Goal: Task Accomplishment & Management: Manage account settings

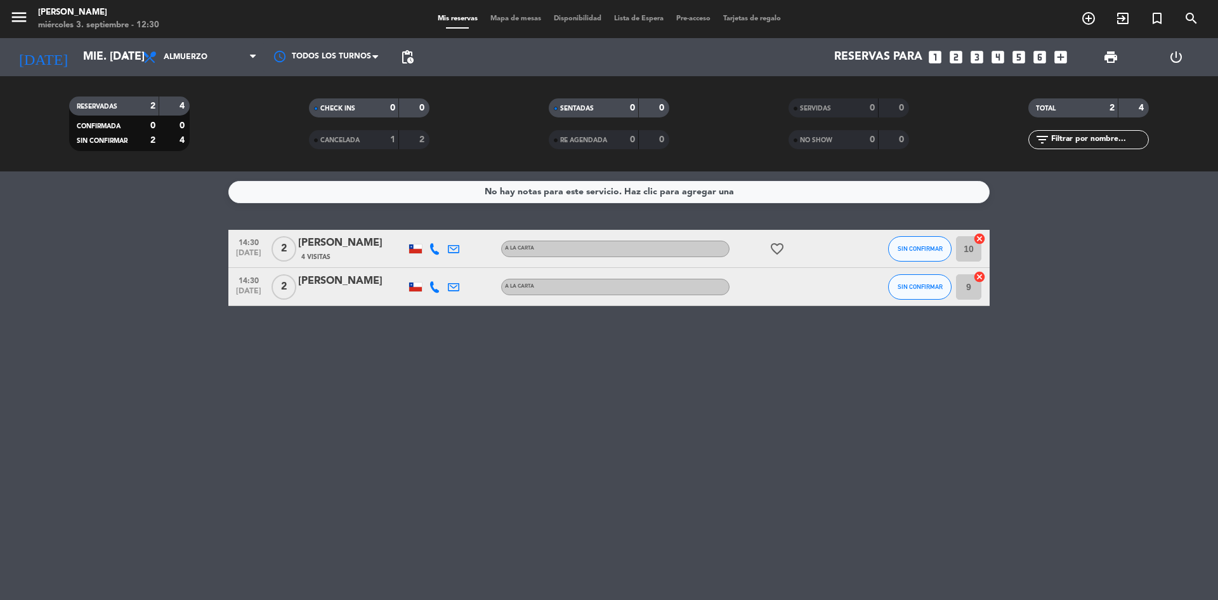
click at [102, 270] on bookings-row "14:30 [DATE] 2 [PERSON_NAME] 4 Visitas A LA CARTA favorite_border SIN CONFIRMAR…" at bounding box center [609, 268] width 1218 height 76
click at [216, 586] on div "No hay notas para este servicio. Haz clic para agregar una 14:30 [DATE] 2 [PERS…" at bounding box center [609, 385] width 1218 height 428
click at [1098, 14] on span "add_circle_outline" at bounding box center [1089, 19] width 34 height 22
click at [1095, 15] on icon "add_circle_outline" at bounding box center [1088, 18] width 15 height 15
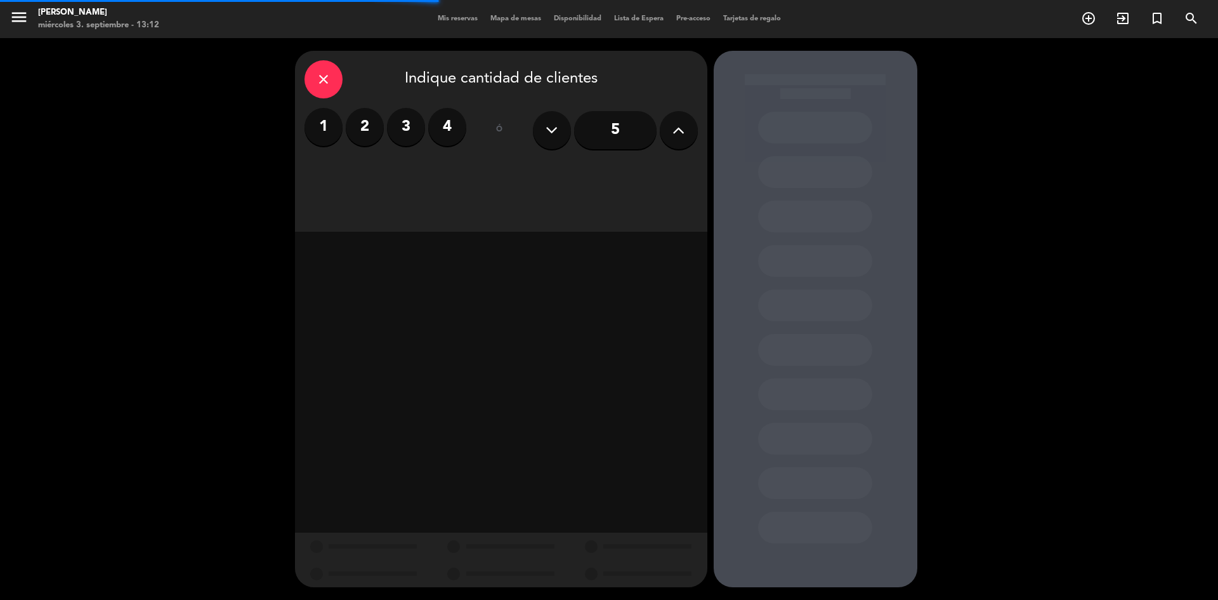
click at [364, 141] on label "2" at bounding box center [365, 127] width 38 height 38
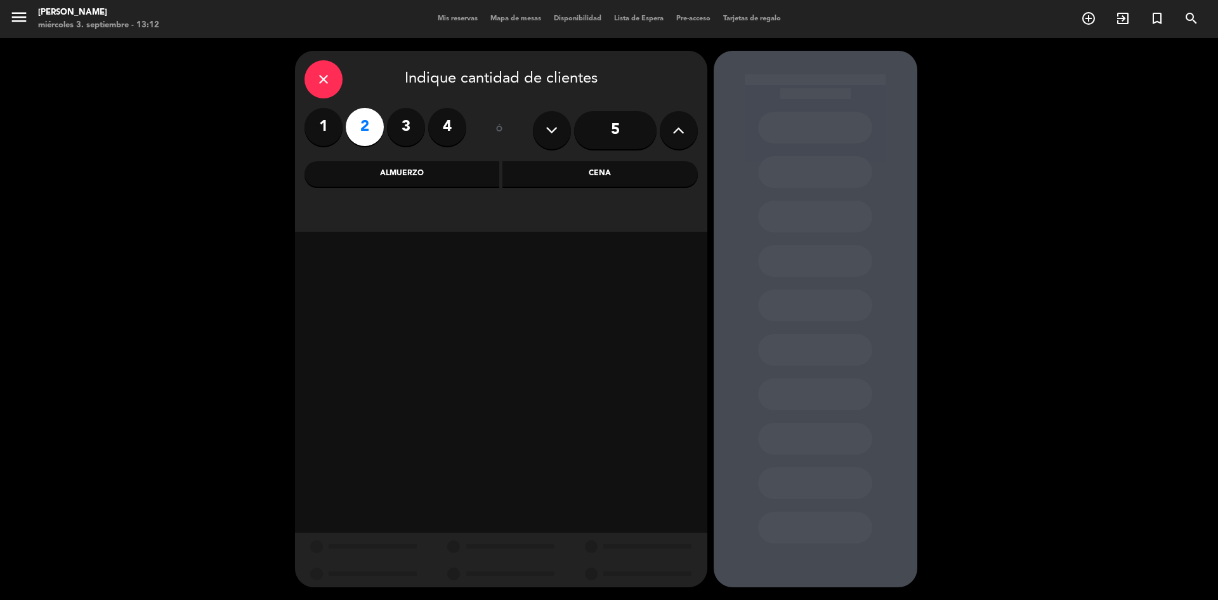
click at [327, 78] on icon "close" at bounding box center [323, 79] width 15 height 15
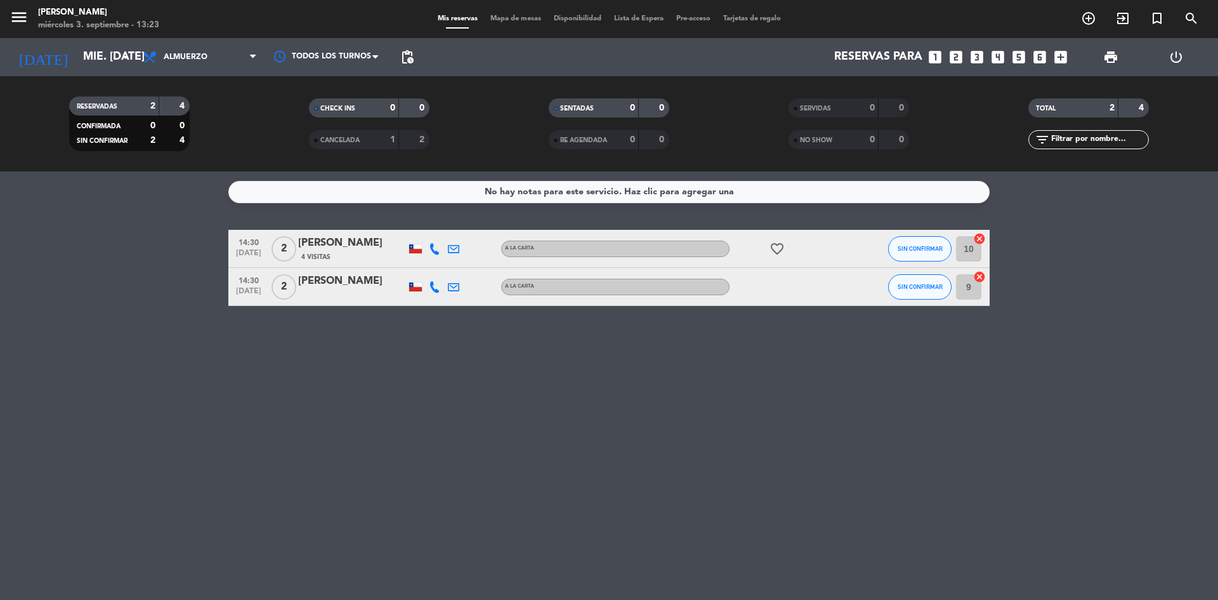
click at [224, 339] on div "No hay notas para este servicio. Haz clic para agregar una 14:30 [DATE] 2 [PERS…" at bounding box center [609, 385] width 1218 height 428
click at [1084, 21] on icon "add_circle_outline" at bounding box center [1088, 18] width 15 height 15
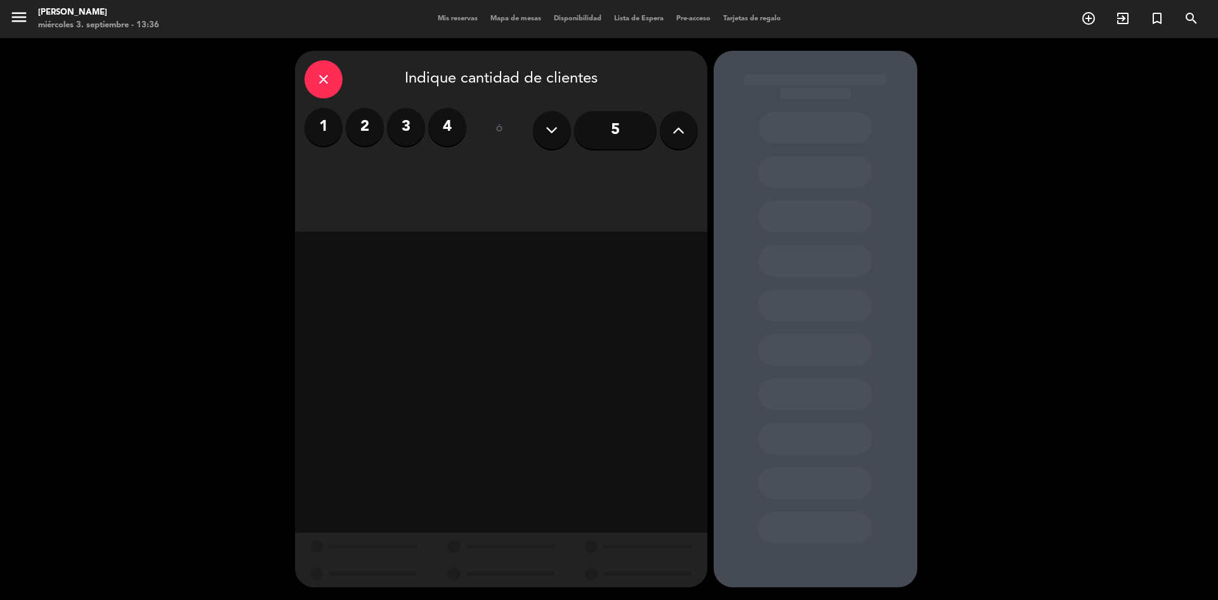
click at [371, 124] on label "2" at bounding box center [365, 127] width 38 height 38
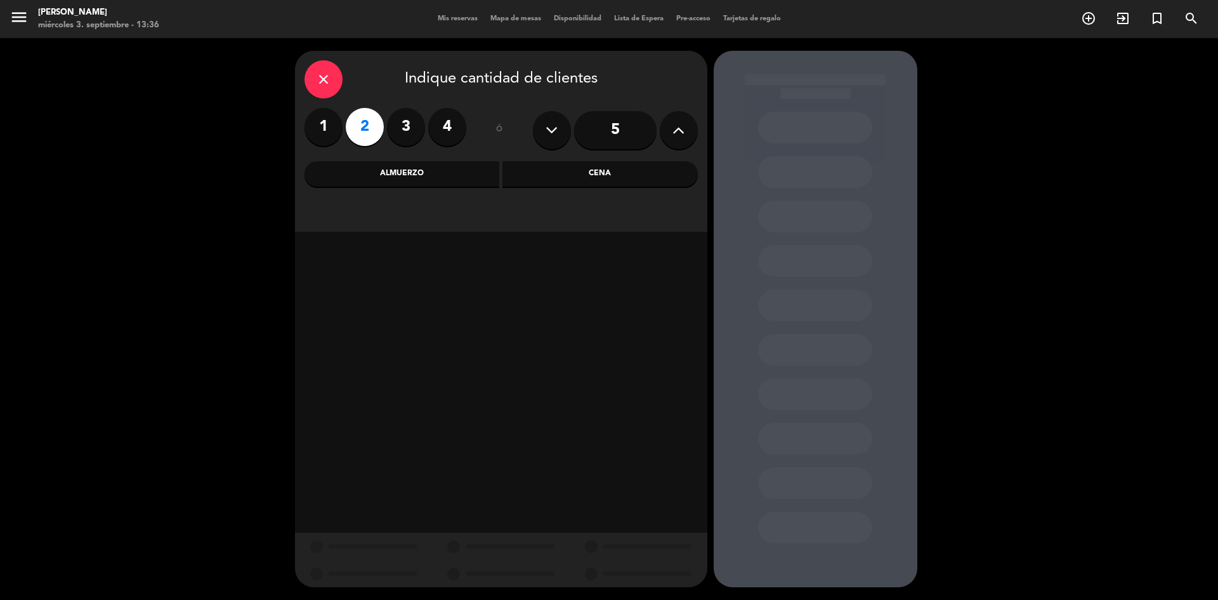
drag, startPoint x: 432, startPoint y: 185, endPoint x: 429, endPoint y: 179, distance: 7.1
click at [430, 184] on div "Almuerzo" at bounding box center [402, 173] width 195 height 25
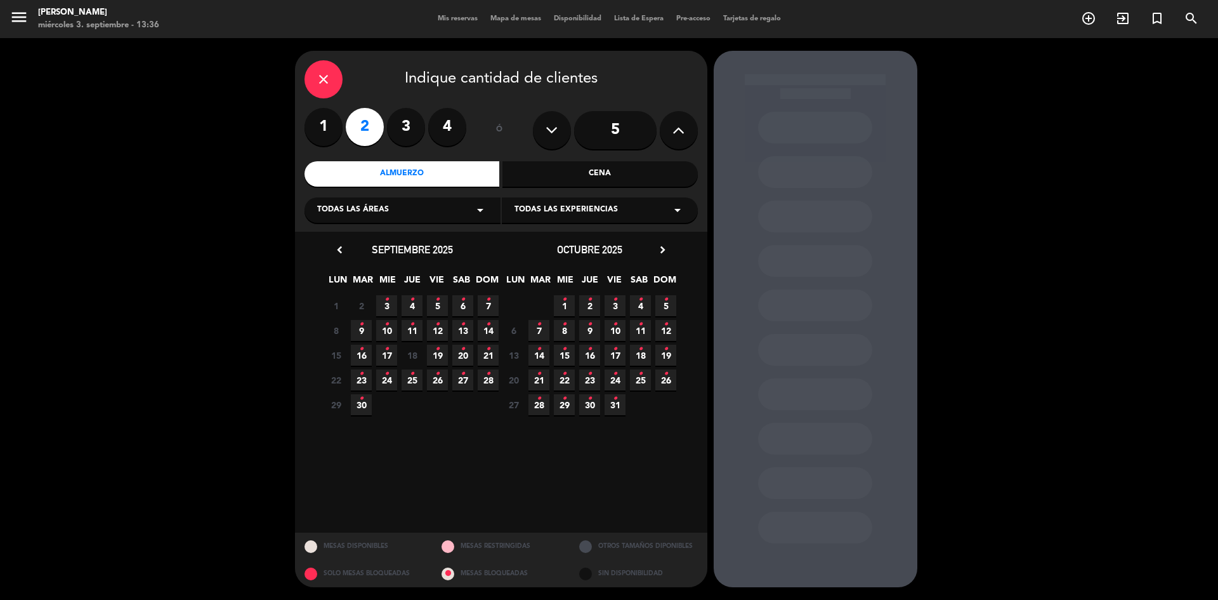
click at [380, 301] on span "3 •" at bounding box center [386, 305] width 21 height 21
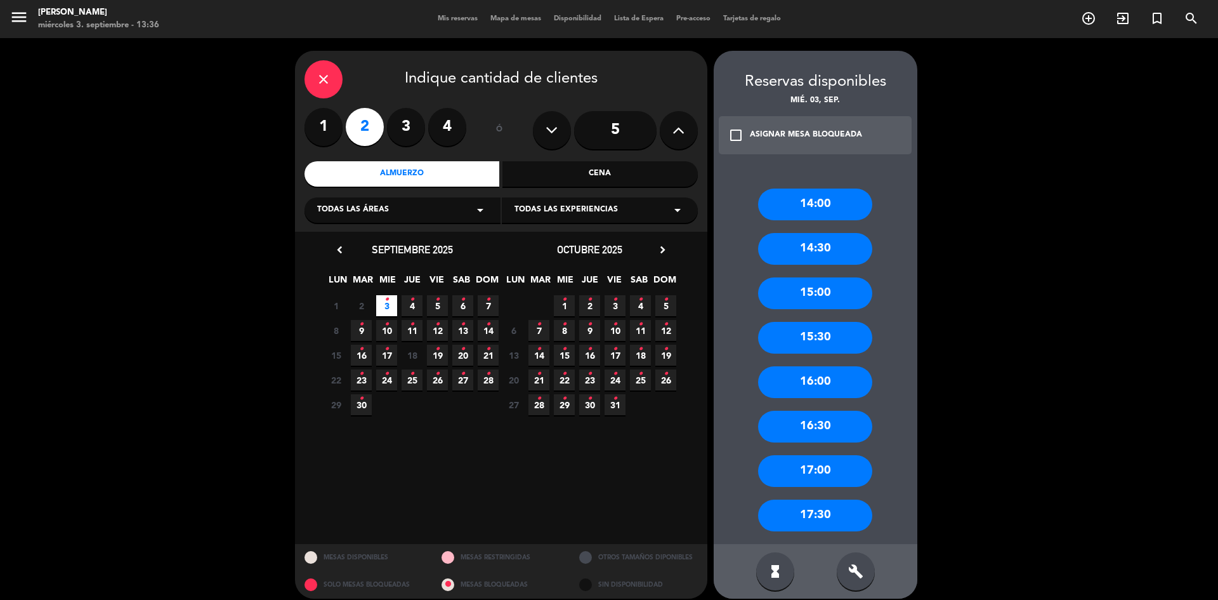
click at [790, 206] on div "14:00" at bounding box center [815, 204] width 114 height 32
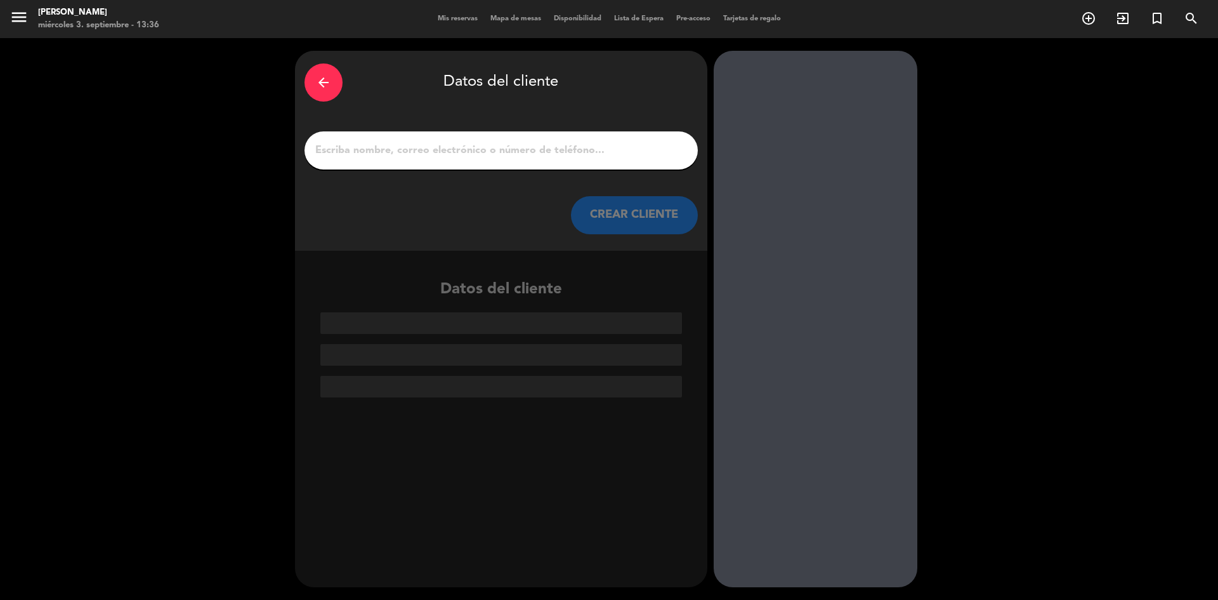
drag, startPoint x: 518, startPoint y: 149, endPoint x: 516, endPoint y: 162, distance: 12.8
click at [516, 162] on div at bounding box center [501, 150] width 393 height 38
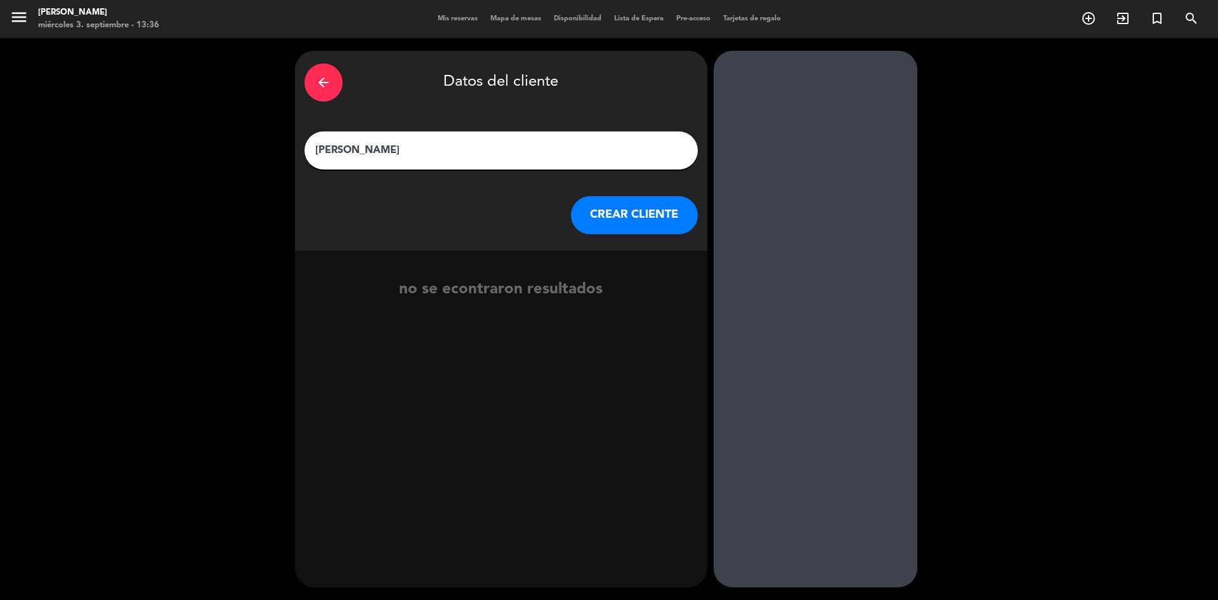
type input "[PERSON_NAME]"
click at [638, 220] on button "CREAR CLIENTE" at bounding box center [634, 215] width 127 height 38
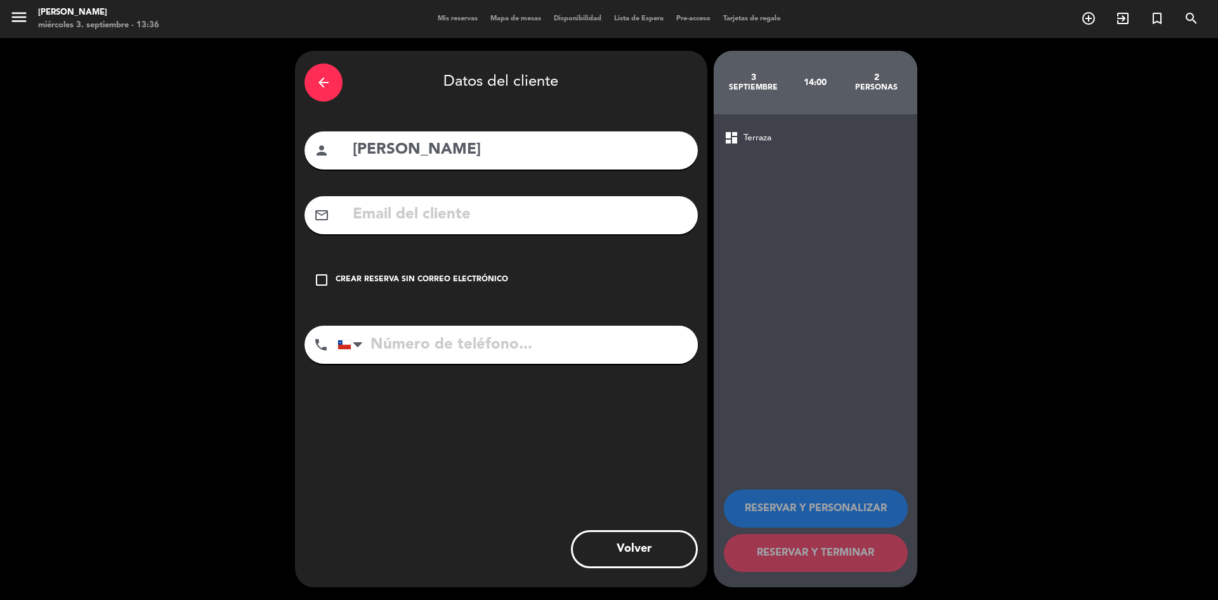
click at [364, 210] on input "text" at bounding box center [520, 215] width 337 height 26
click at [333, 275] on div "check_box_outline_blank Crear reserva sin correo electrónico" at bounding box center [501, 280] width 393 height 38
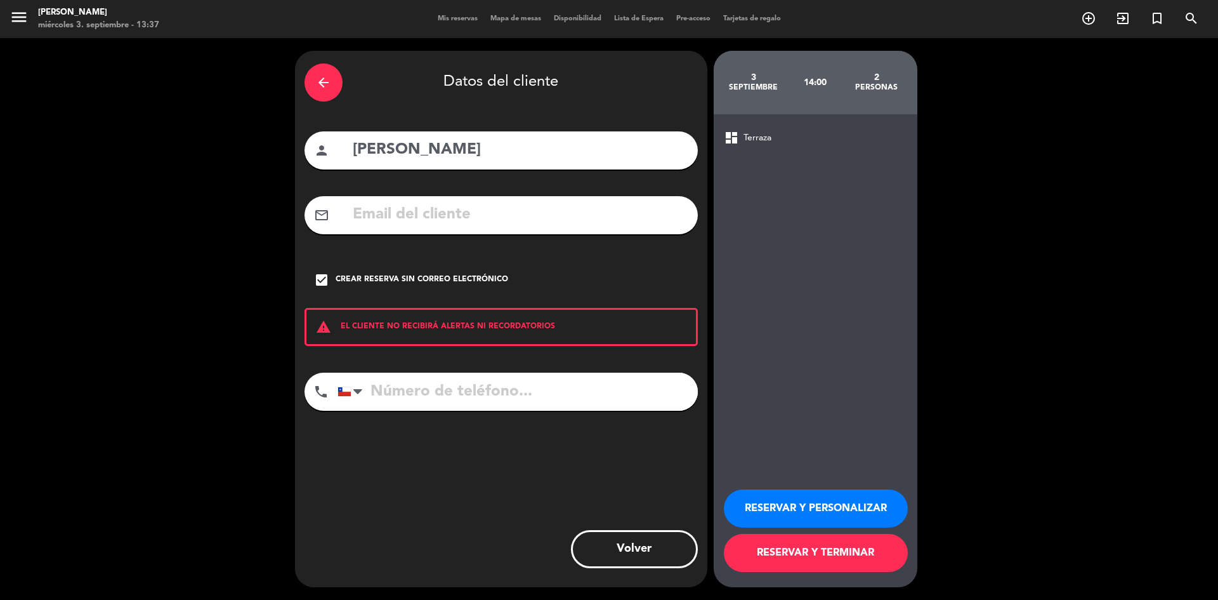
click at [803, 549] on button "RESERVAR Y TERMINAR" at bounding box center [816, 553] width 184 height 38
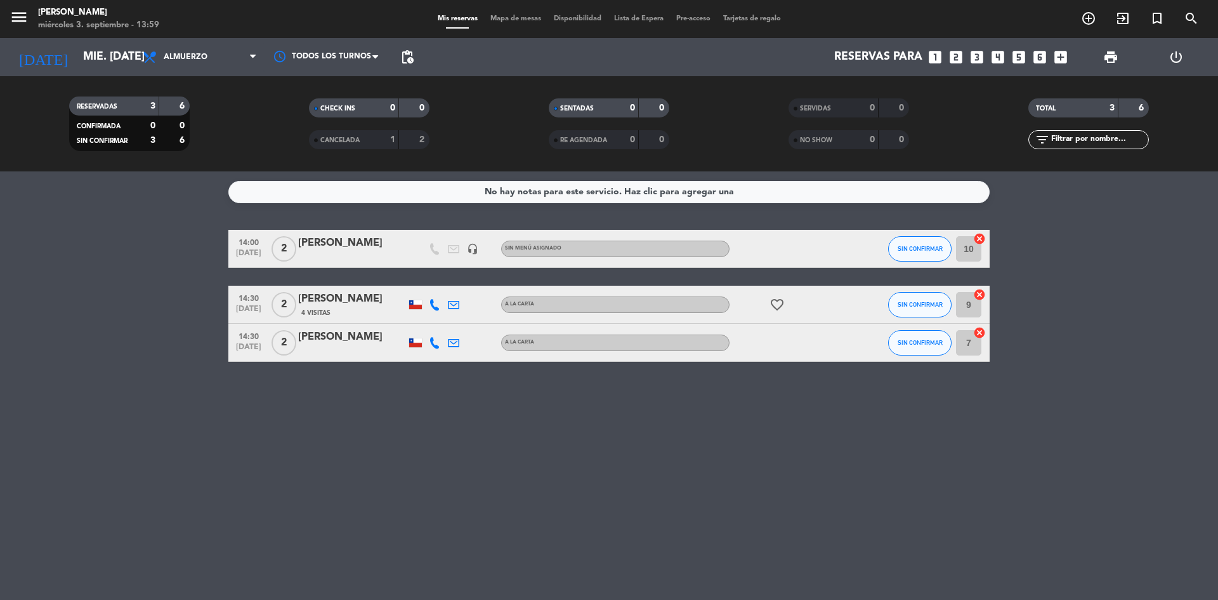
click at [126, 204] on div "No hay notas para este servicio. Haz clic para agregar una 14:00 [DATE] 2 [PERS…" at bounding box center [609, 385] width 1218 height 428
click at [931, 258] on button "SIN CONFIRMAR" at bounding box center [919, 248] width 63 height 25
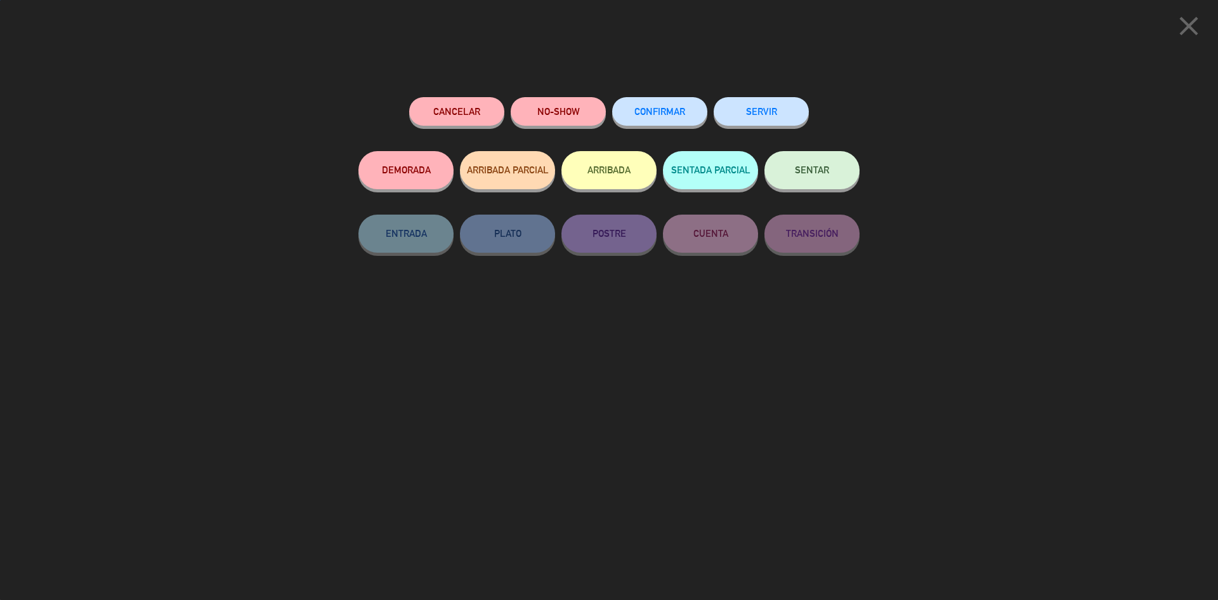
click at [832, 171] on button "SENTAR" at bounding box center [812, 170] width 95 height 38
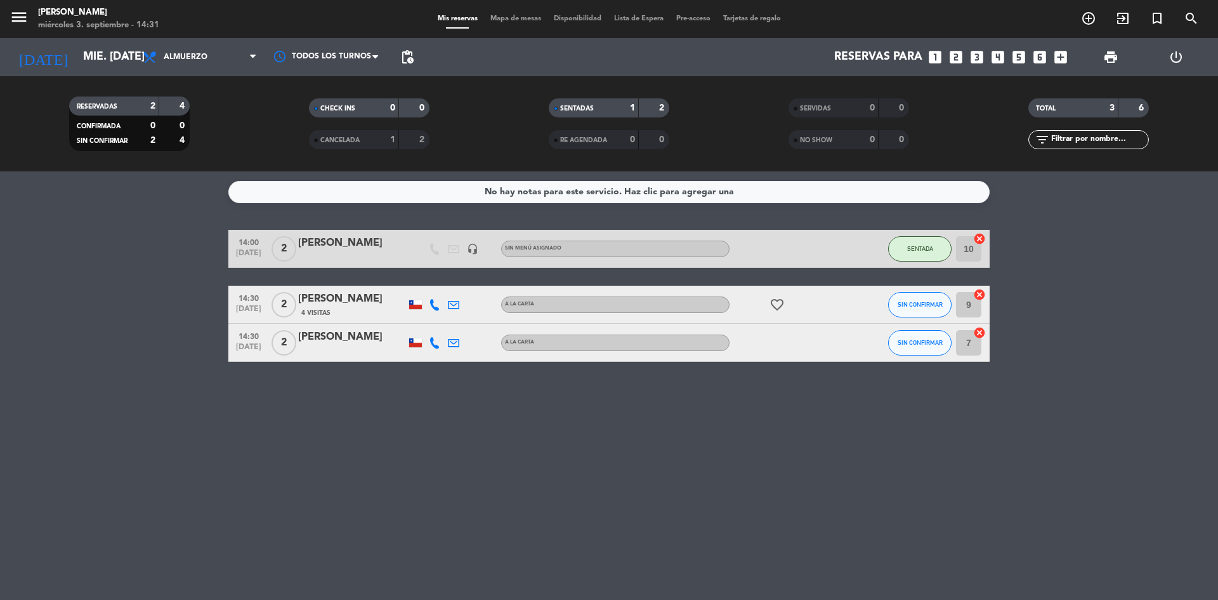
click at [1022, 55] on icon "looks_5" at bounding box center [1019, 57] width 16 height 16
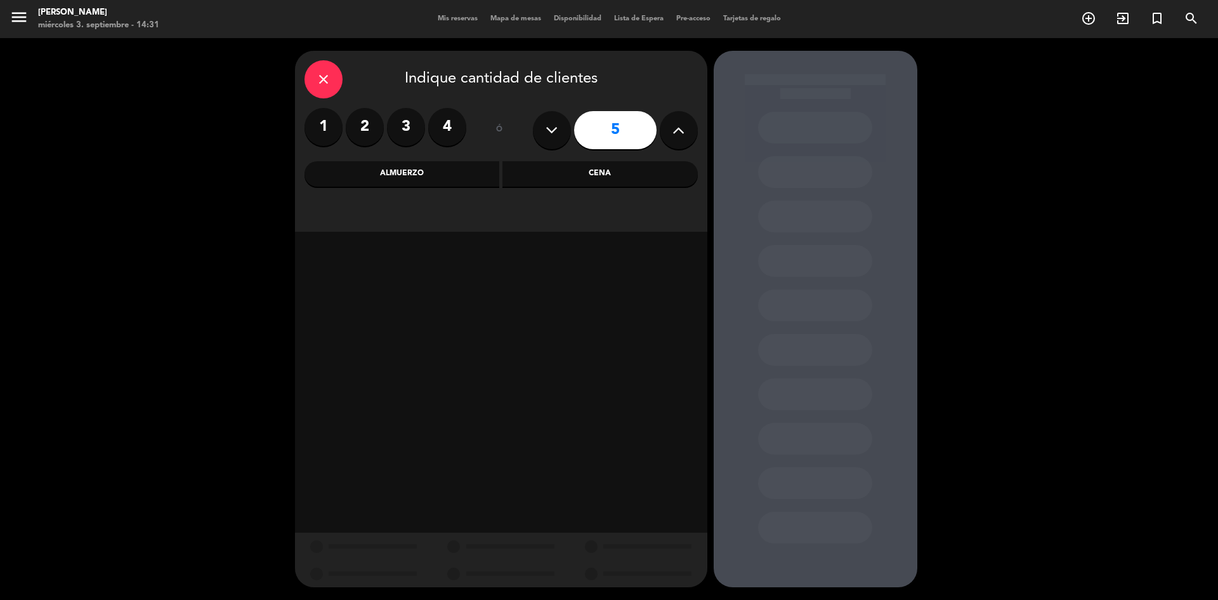
click at [613, 178] on div "Cena" at bounding box center [600, 173] width 195 height 25
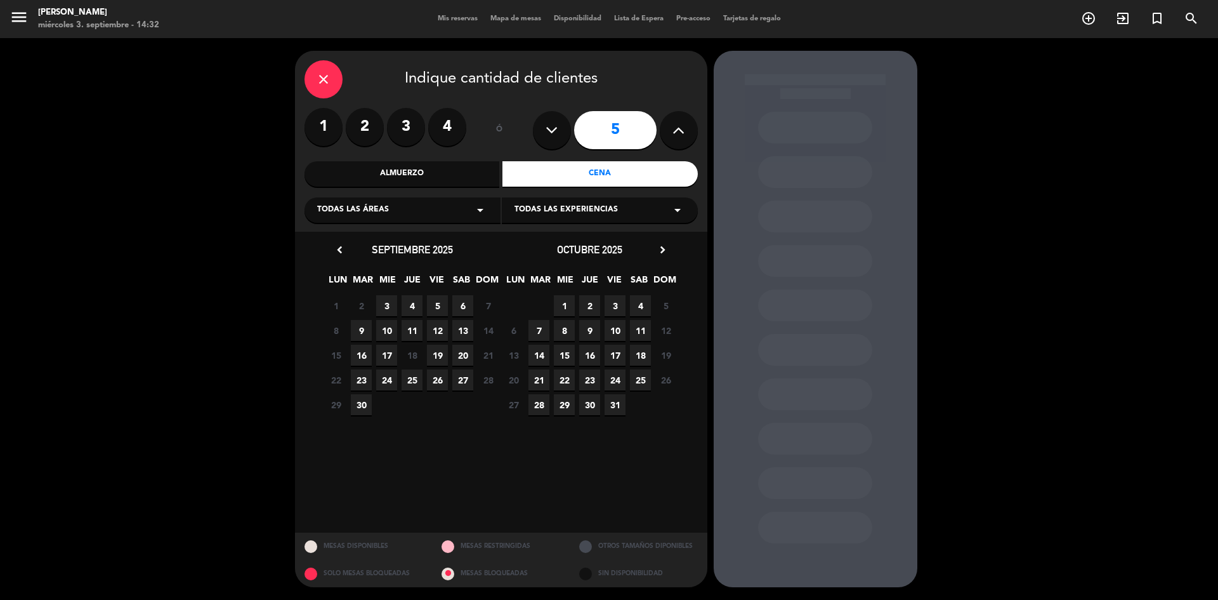
click at [329, 82] on icon "close" at bounding box center [323, 79] width 15 height 15
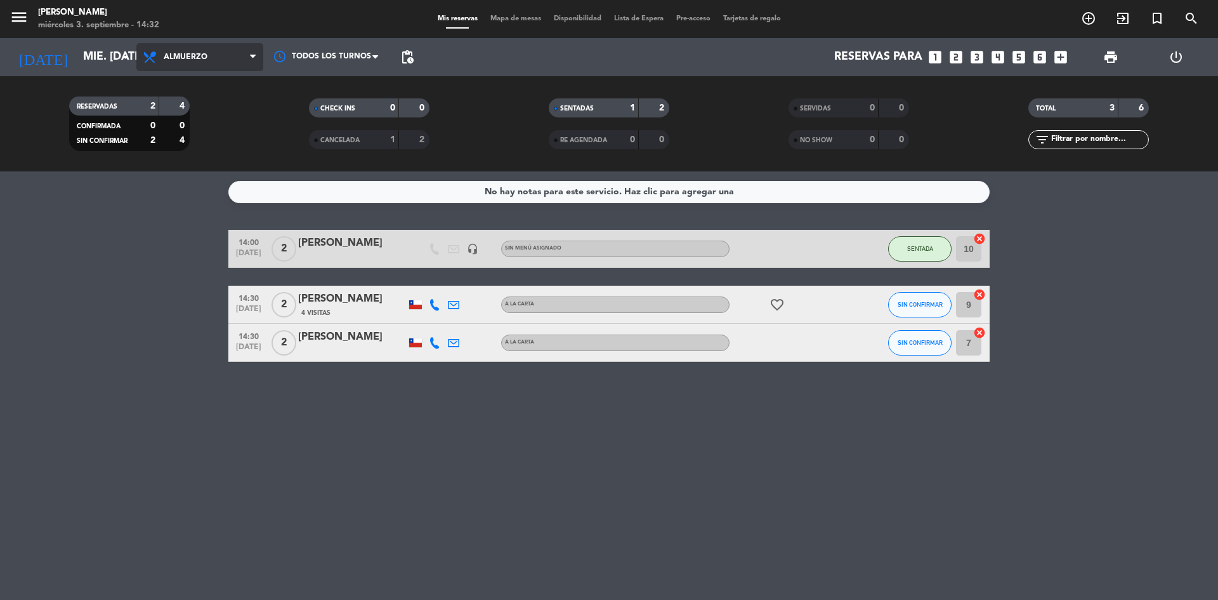
click at [223, 65] on span "Almuerzo" at bounding box center [199, 57] width 127 height 28
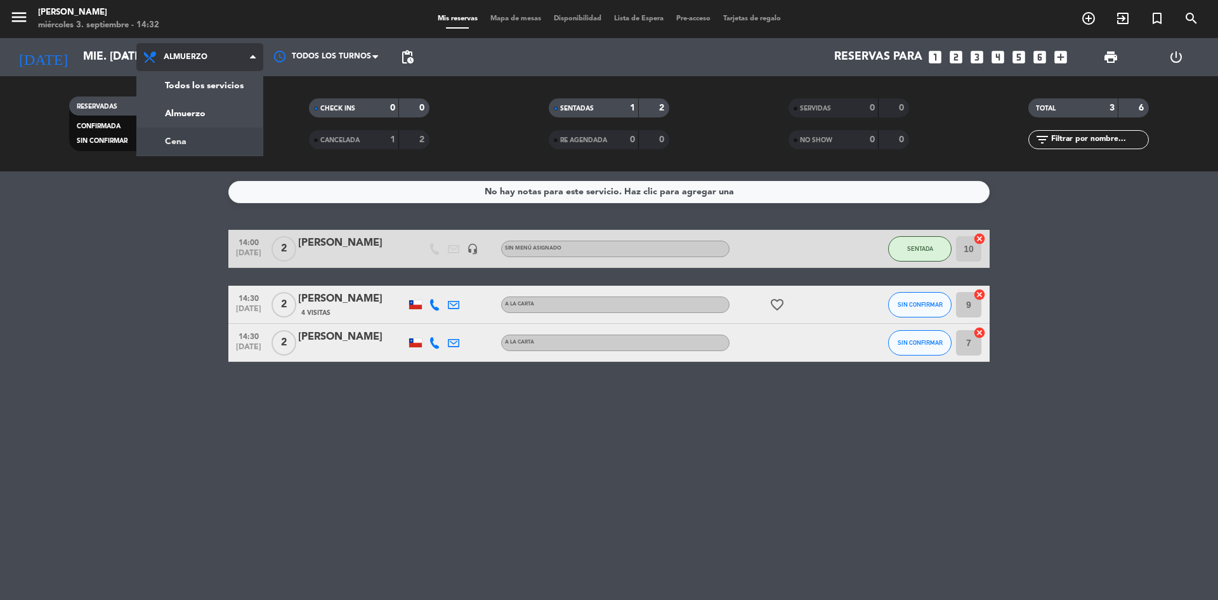
click at [209, 131] on div "menu Sumoku Nikkei miércoles 3. septiembre - 14:32 Mis reservas Mapa de mesas D…" at bounding box center [609, 85] width 1218 height 171
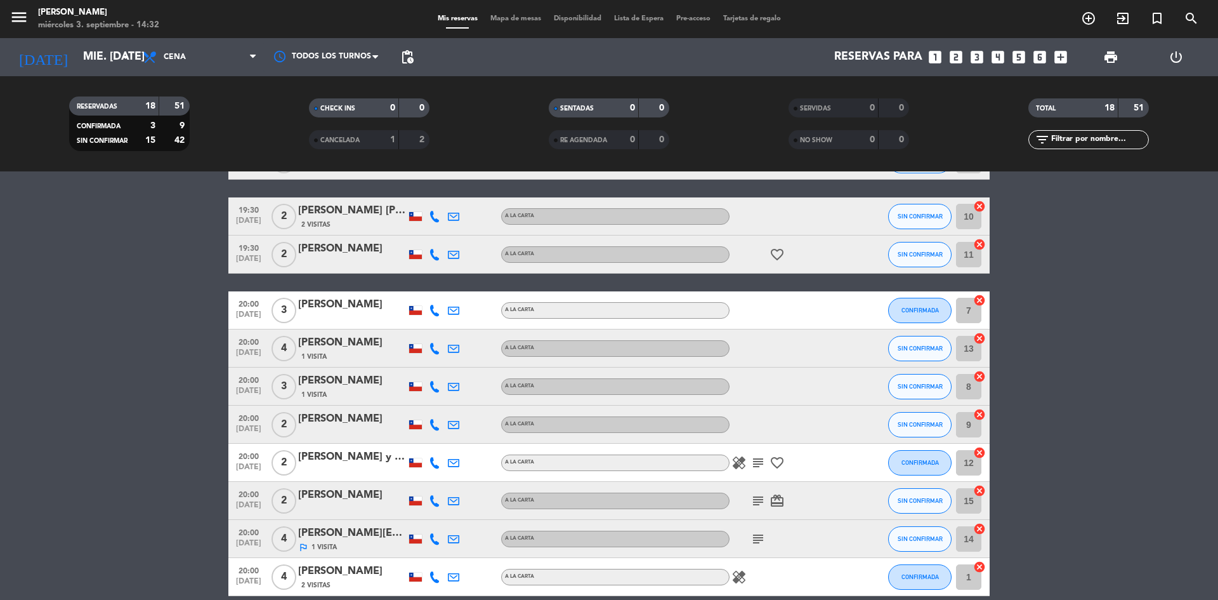
scroll to position [254, 0]
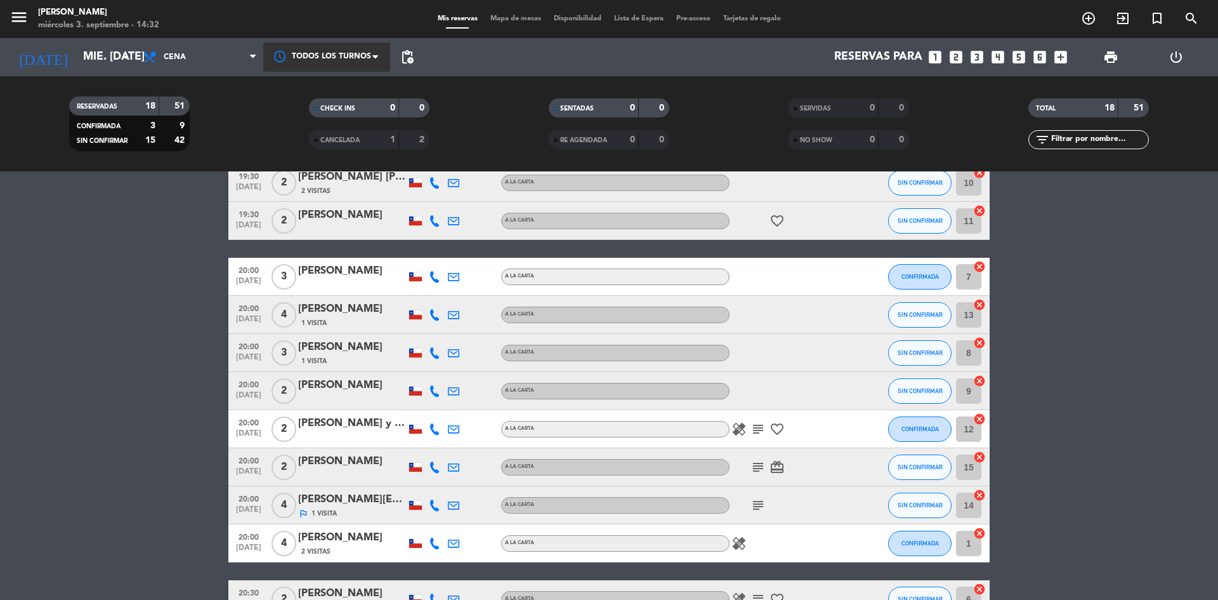
click at [352, 53] on div at bounding box center [326, 57] width 127 height 29
click at [351, 86] on span "Todos los turnos" at bounding box center [328, 86] width 69 height 15
click at [412, 52] on span "pending_actions" at bounding box center [407, 56] width 15 height 15
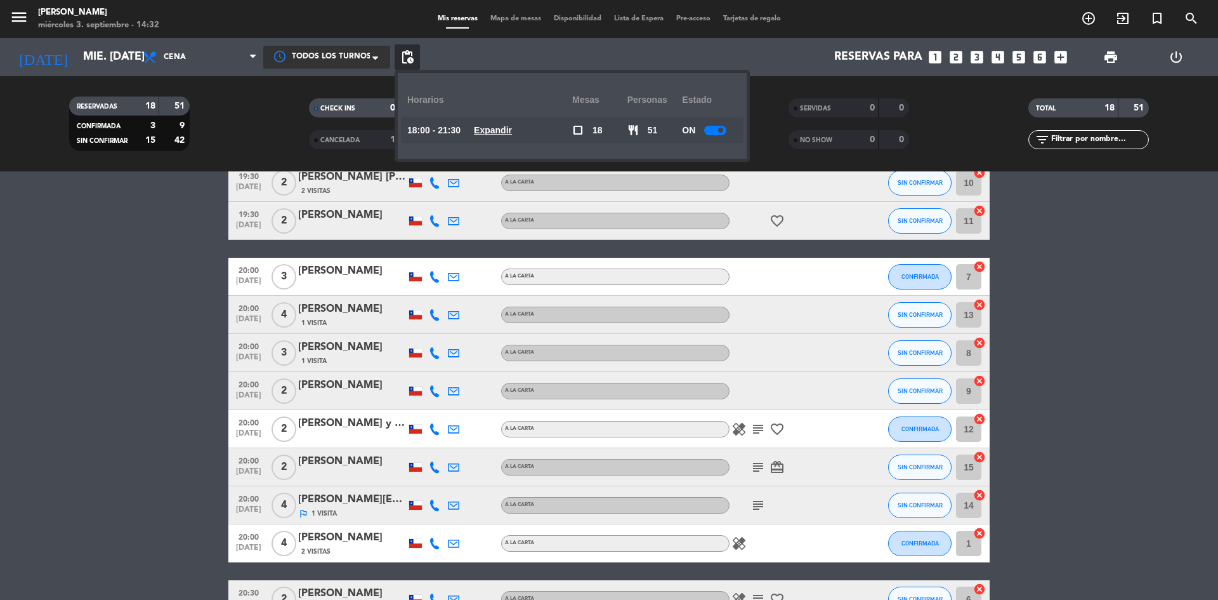
click at [504, 128] on u "Expandir" at bounding box center [493, 130] width 38 height 10
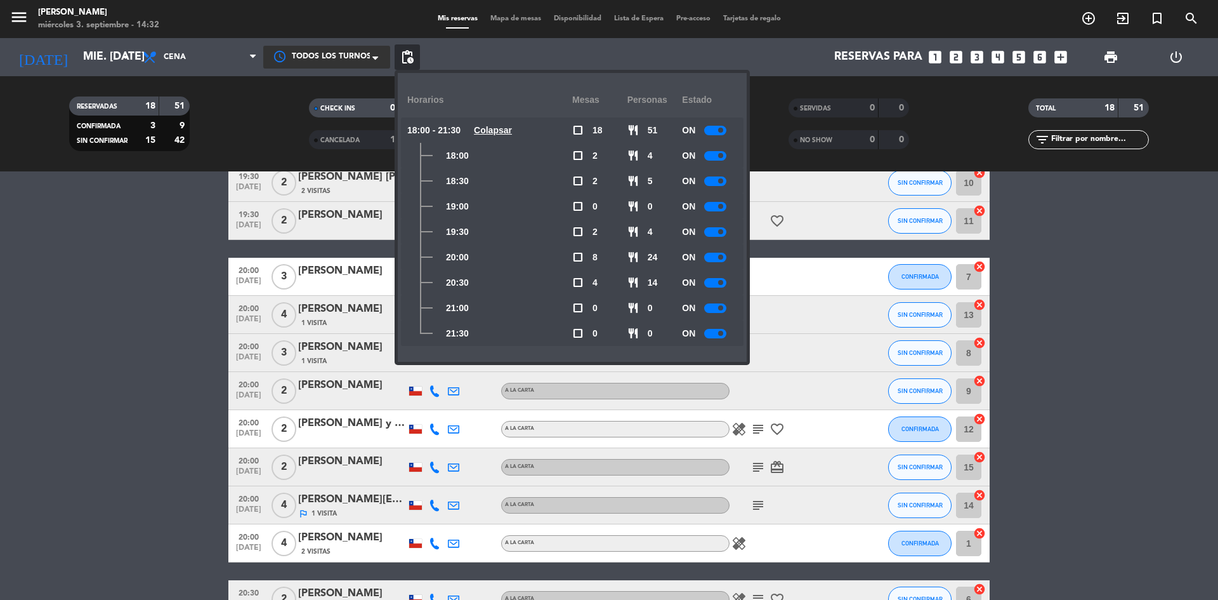
click at [718, 259] on div at bounding box center [715, 258] width 22 height 10
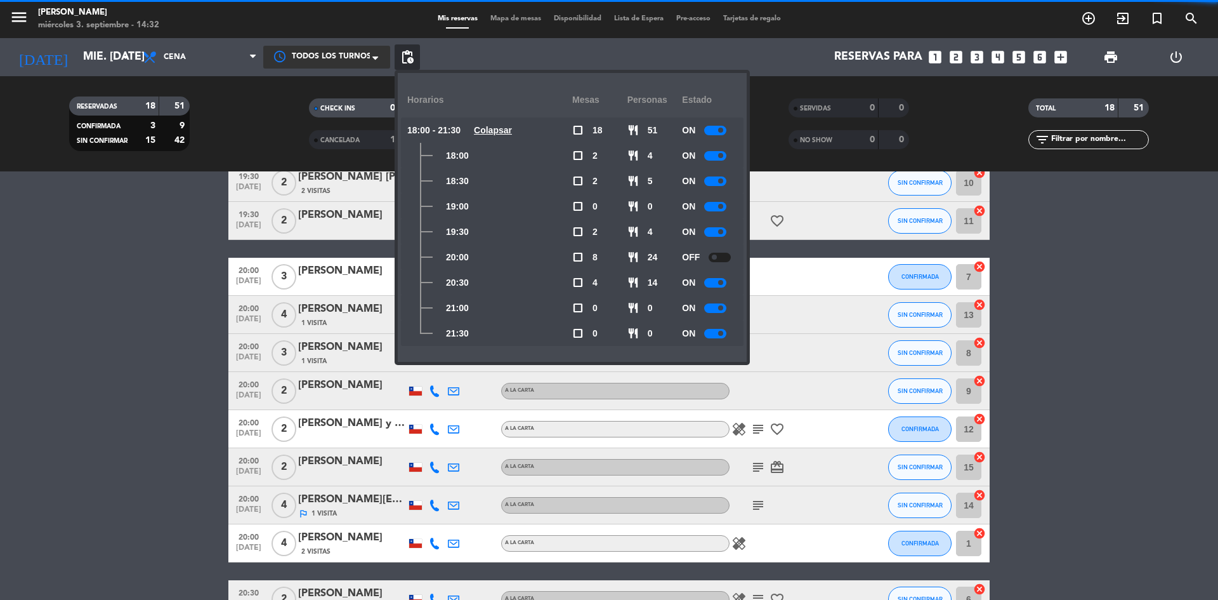
click at [717, 279] on div at bounding box center [715, 283] width 22 height 10
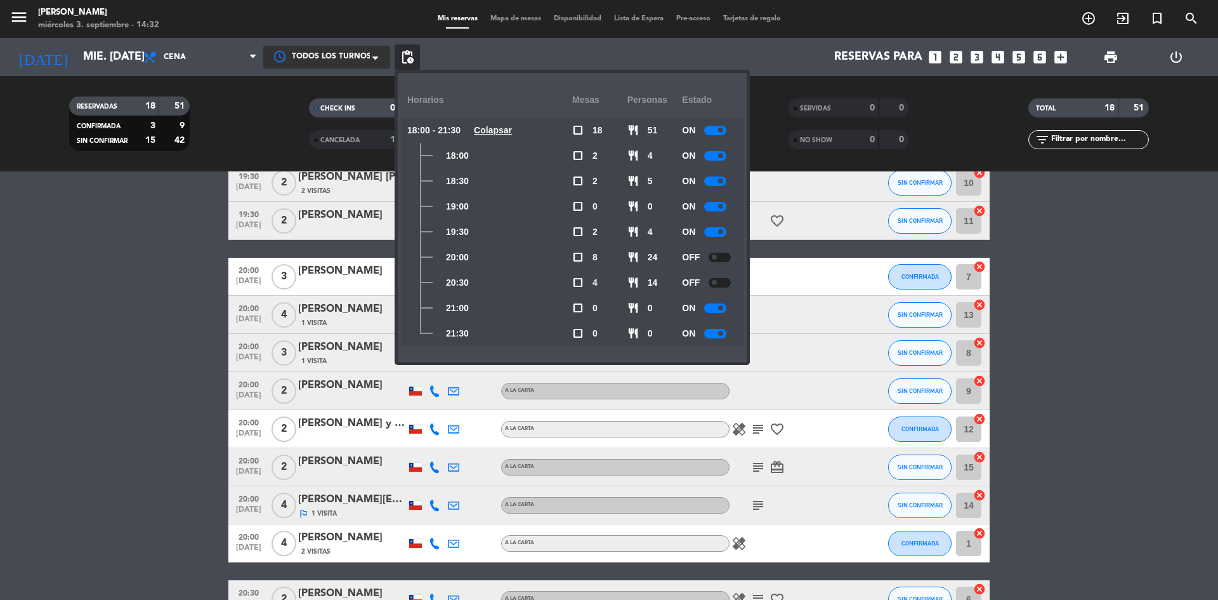
click at [147, 290] on bookings-row "18:00 [DATE] 2 [PERSON_NAME] A [PERSON_NAME] card_giftcard SIN CONFIRMAR 9 canc…" at bounding box center [609, 354] width 1218 height 756
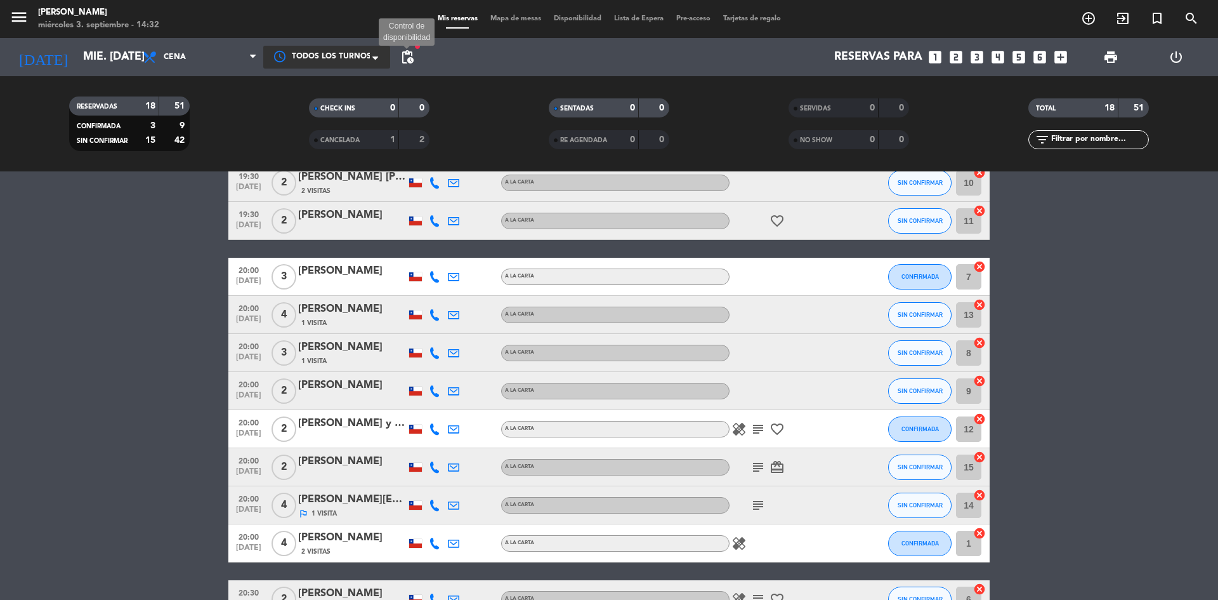
click at [413, 63] on span "pending_actions" at bounding box center [407, 56] width 15 height 15
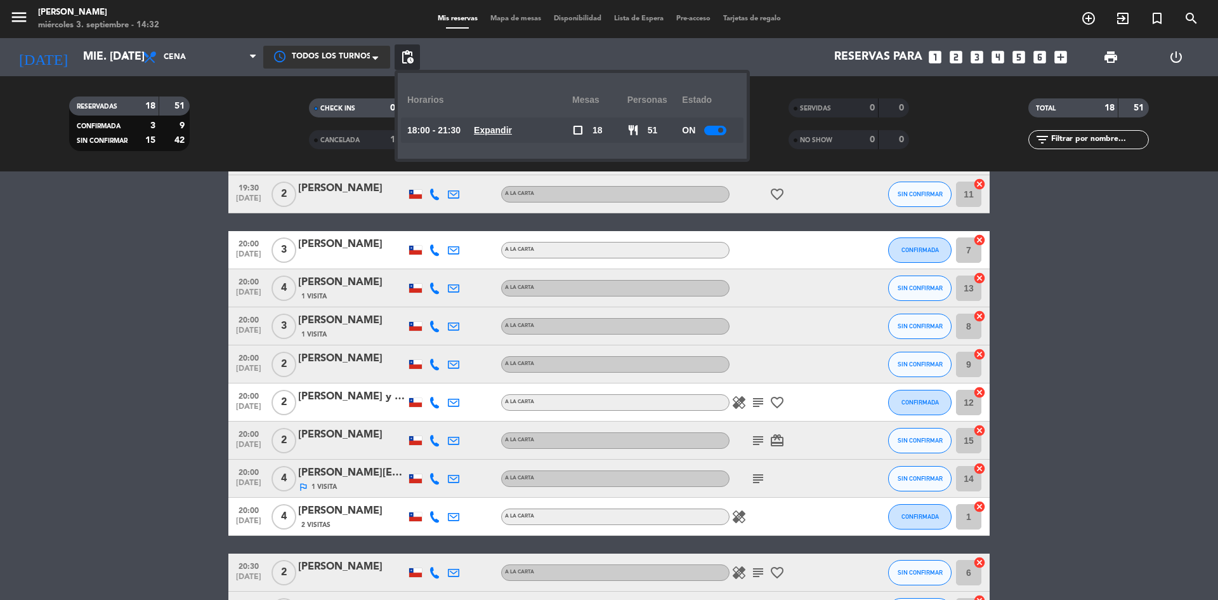
scroll to position [317, 0]
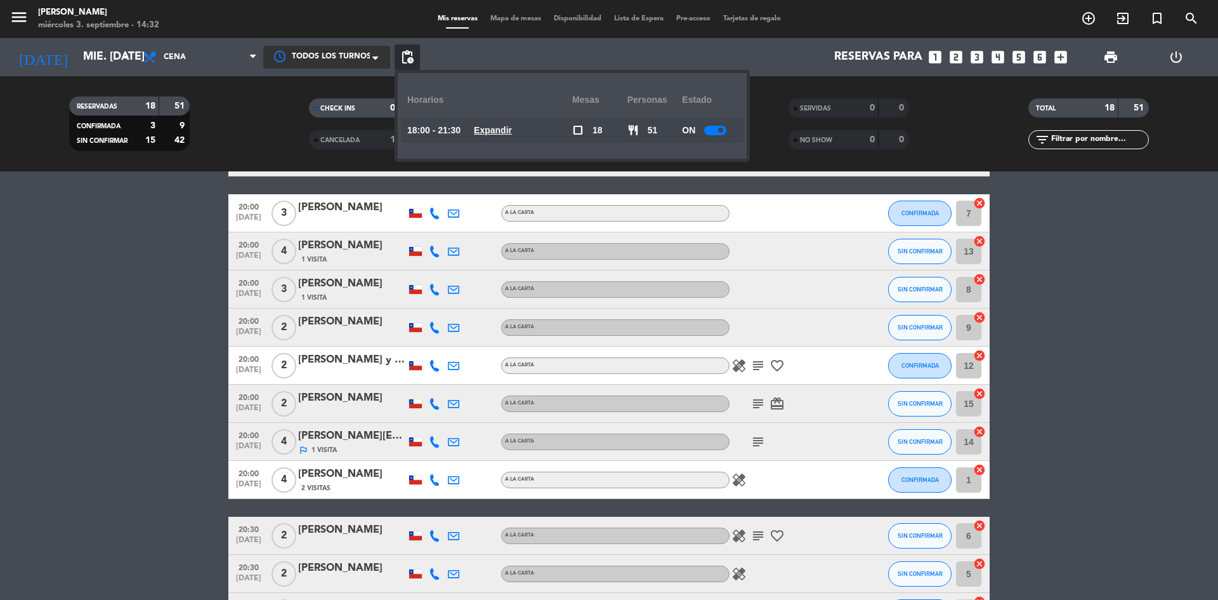
click at [503, 133] on u "Expandir" at bounding box center [493, 130] width 38 height 10
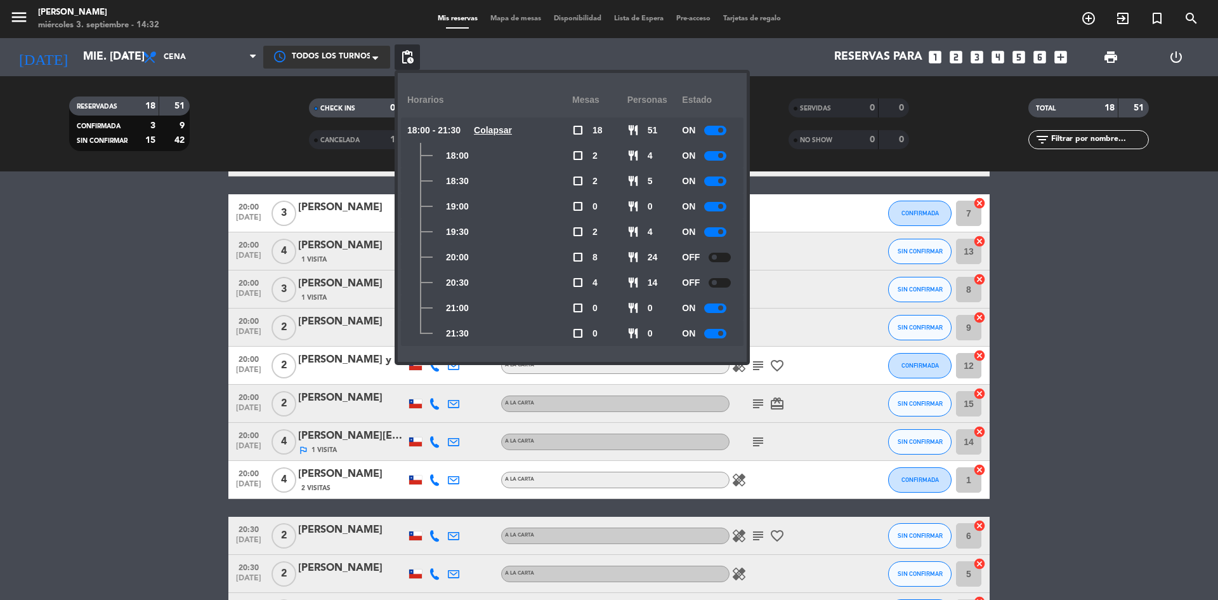
click at [721, 310] on div at bounding box center [715, 308] width 22 height 10
click at [145, 346] on bookings-row "18:00 [DATE] 2 [PERSON_NAME] A [PERSON_NAME] card_giftcard SIN CONFIRMAR 9 canc…" at bounding box center [609, 290] width 1218 height 756
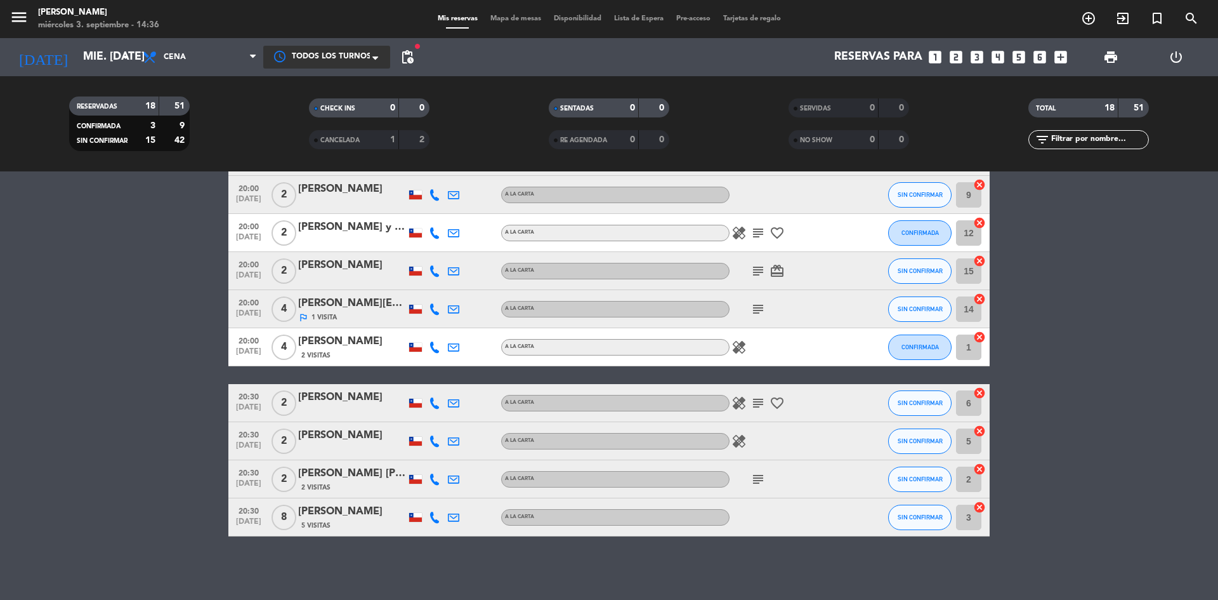
scroll to position [323, 0]
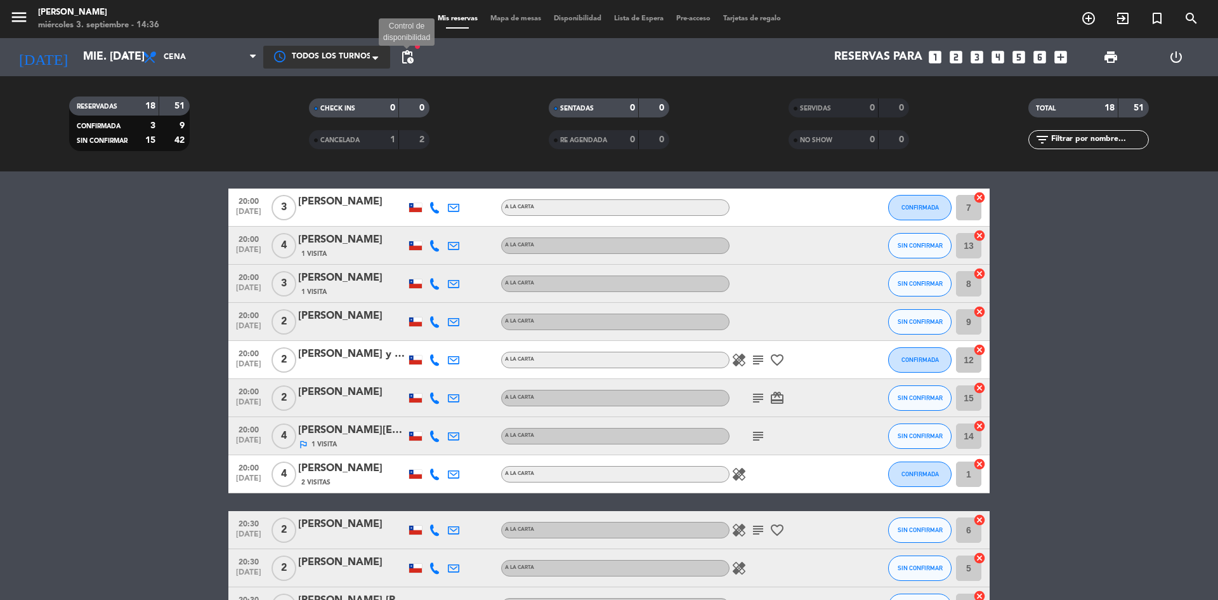
click at [412, 49] on span "pending_actions" at bounding box center [407, 56] width 15 height 15
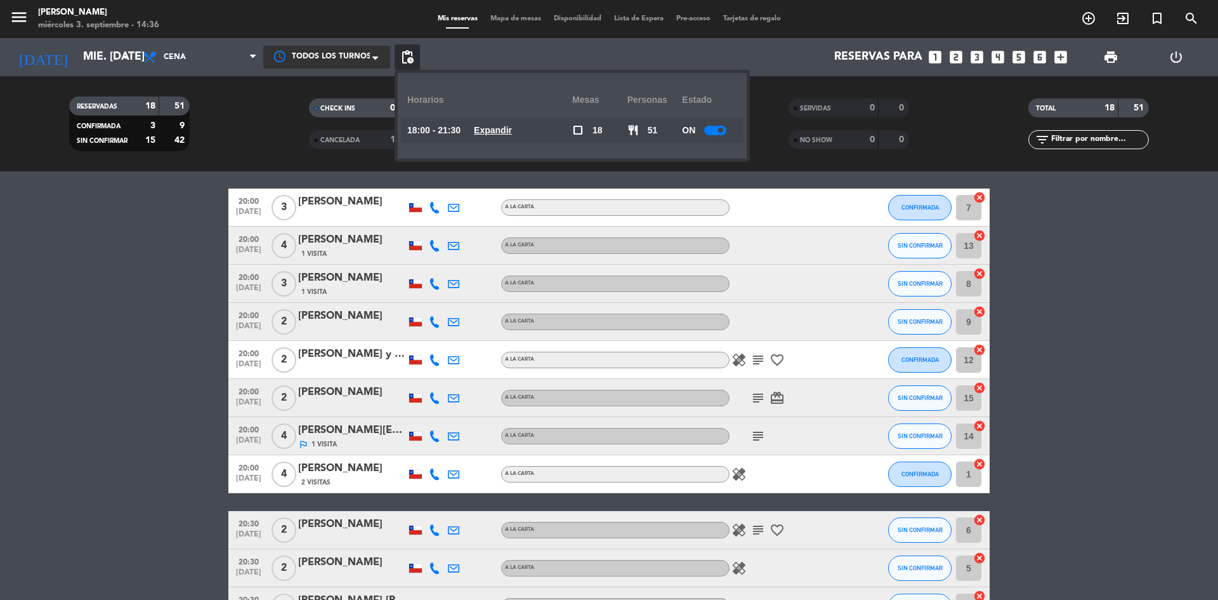
click at [506, 128] on u "Expandir" at bounding box center [493, 130] width 38 height 10
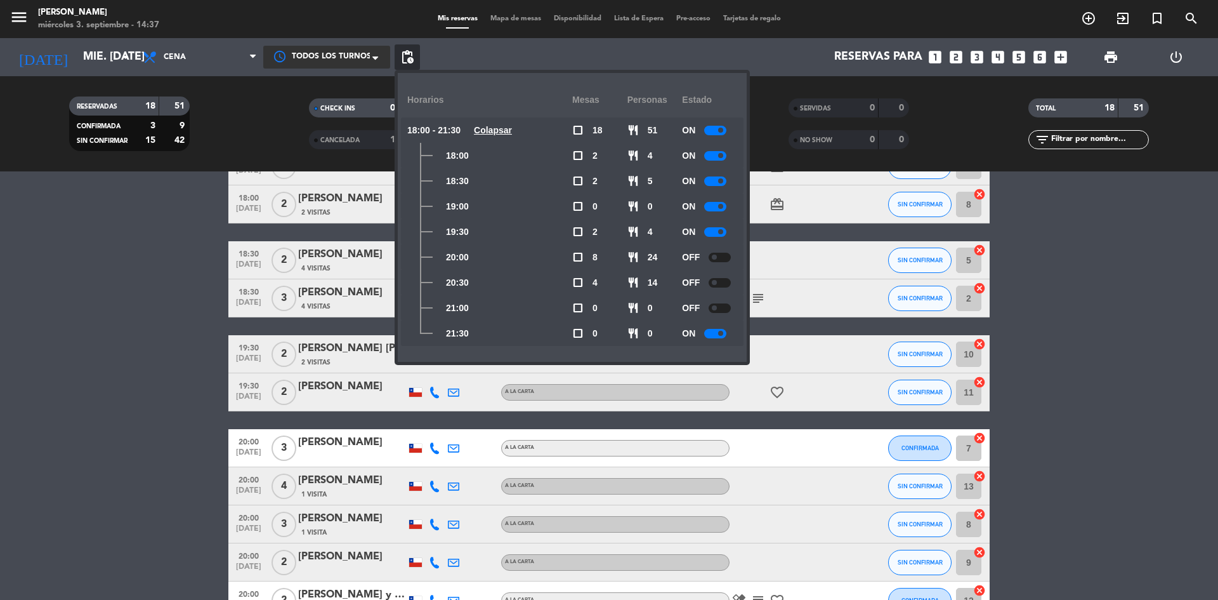
scroll to position [69, 0]
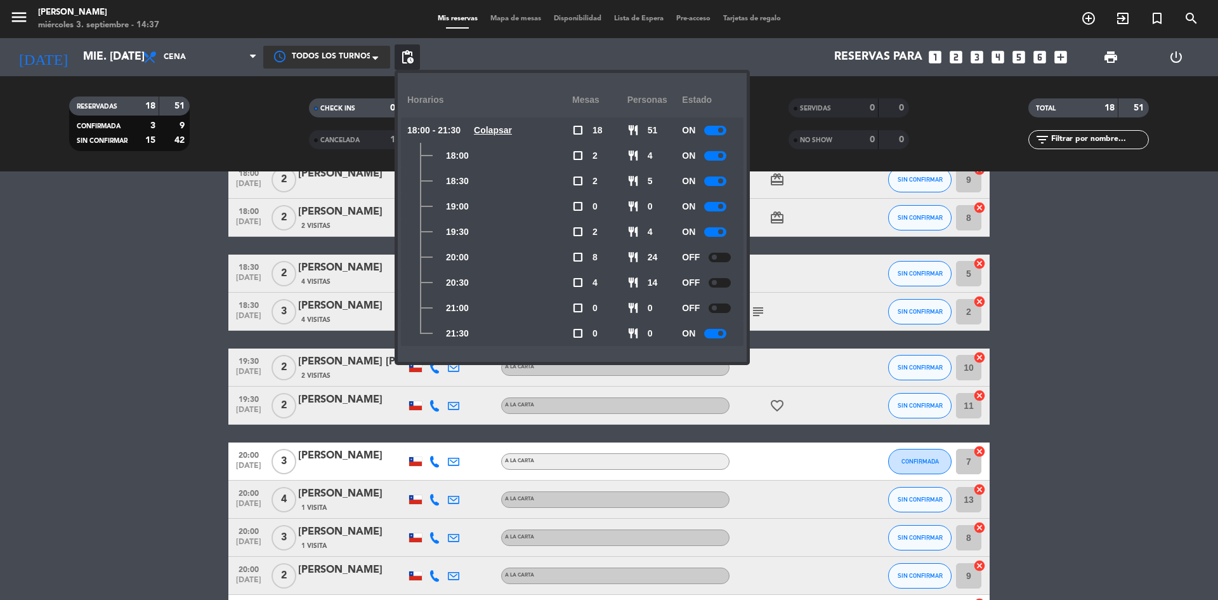
click at [720, 230] on div at bounding box center [715, 232] width 22 height 10
click at [135, 258] on bookings-row "18:00 [DATE] 2 [PERSON_NAME] A [PERSON_NAME] card_giftcard SIN CONFIRMAR 9 canc…" at bounding box center [609, 539] width 1218 height 756
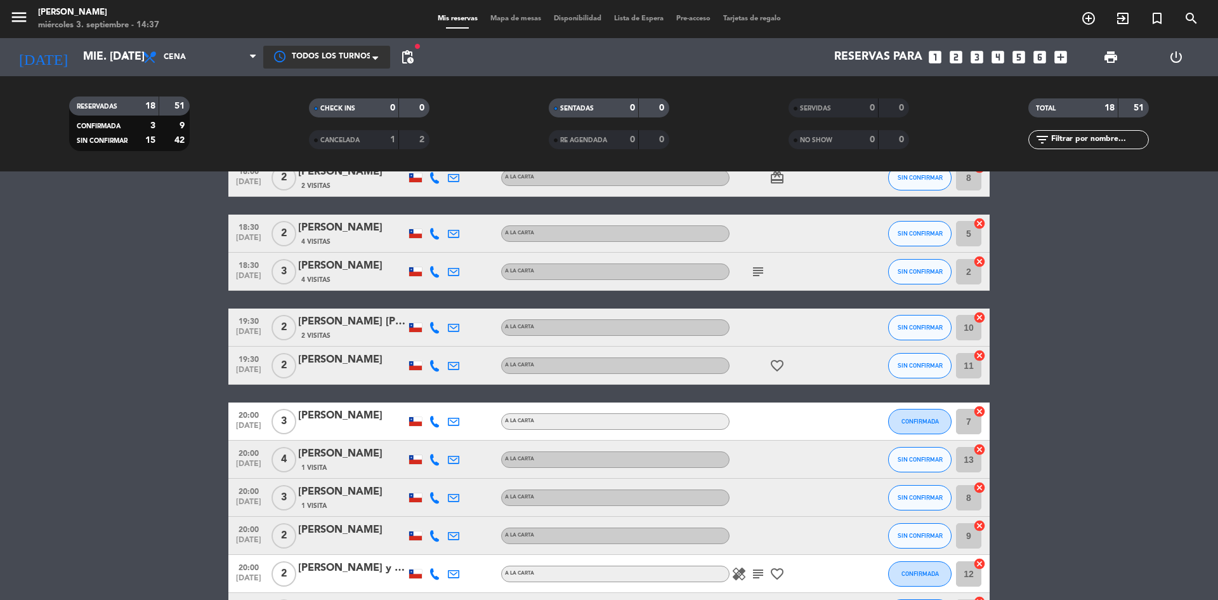
scroll to position [127, 0]
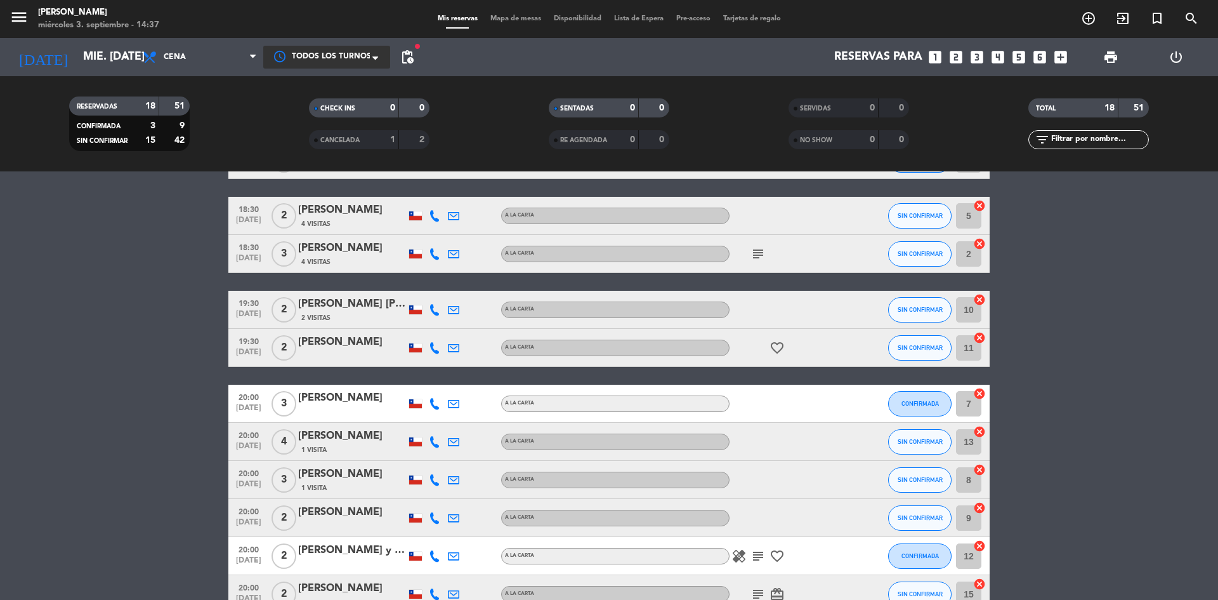
click at [1017, 50] on icon "looks_5" at bounding box center [1019, 57] width 16 height 16
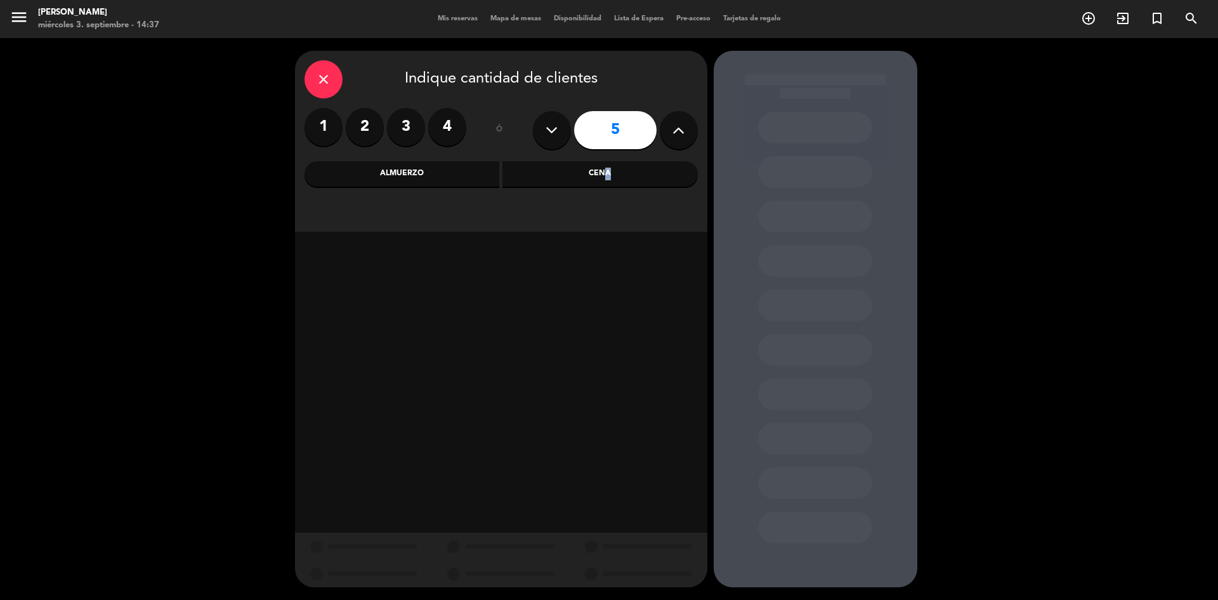
click at [608, 177] on div "Cena" at bounding box center [600, 173] width 195 height 25
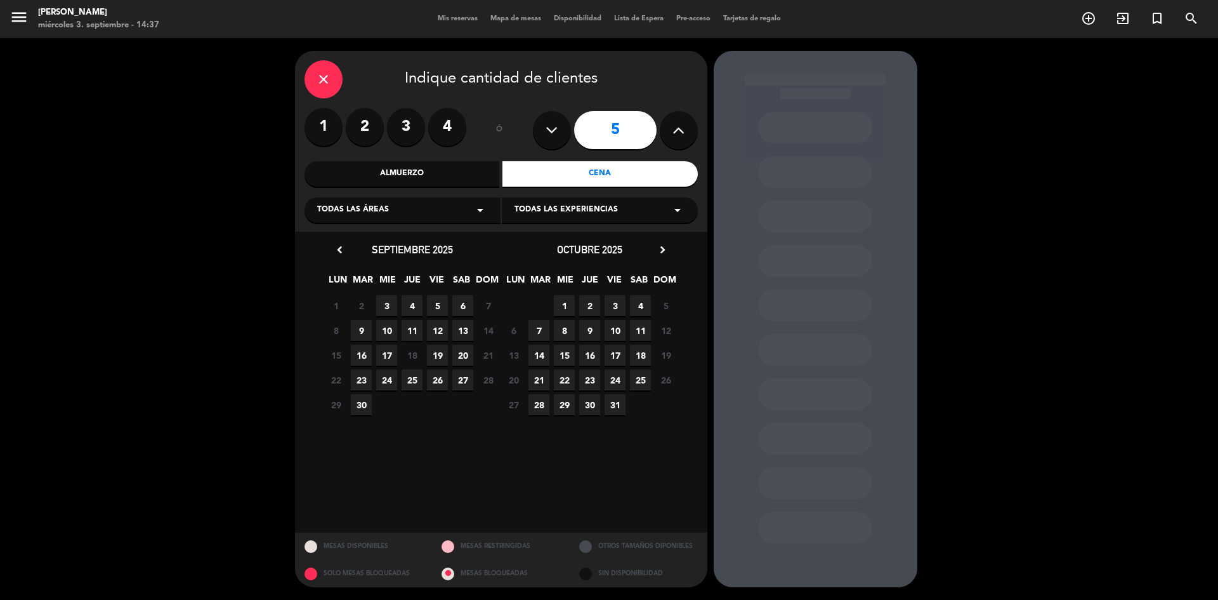
click at [415, 301] on span "4" at bounding box center [412, 305] width 21 height 21
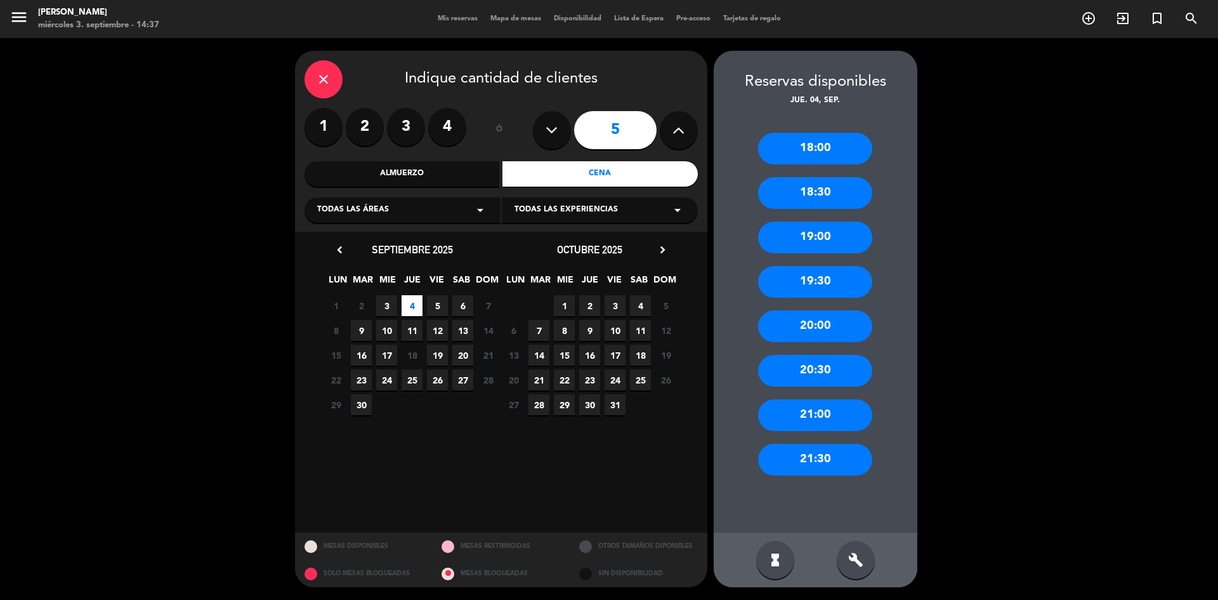
click at [828, 283] on div "19:30" at bounding box center [815, 282] width 114 height 32
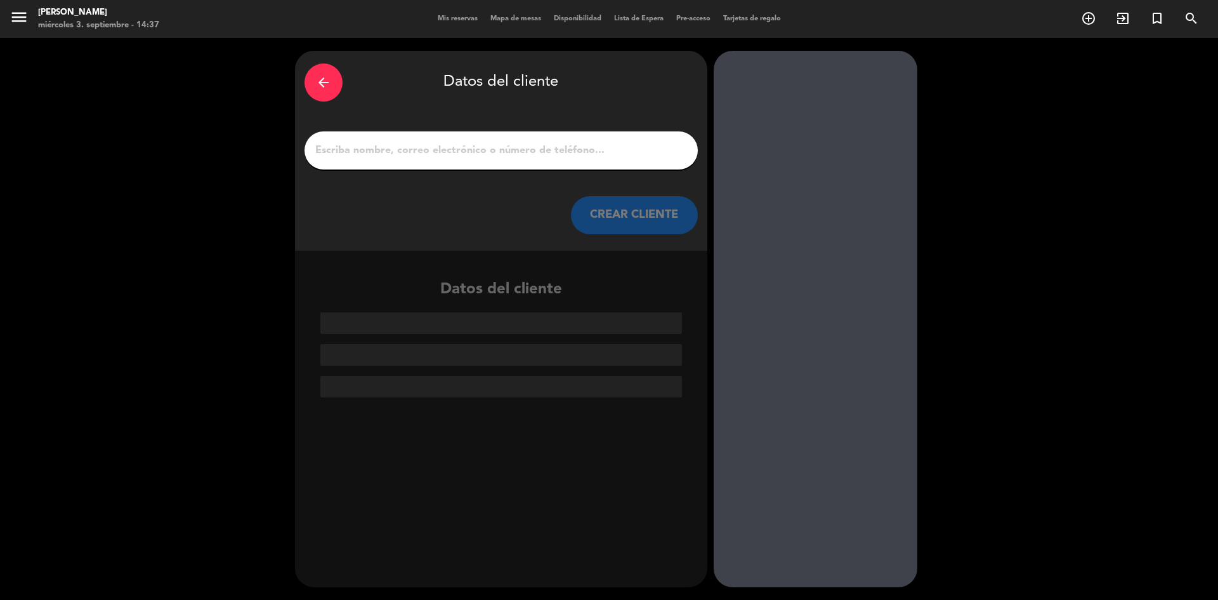
click at [541, 155] on input "1" at bounding box center [501, 151] width 374 height 18
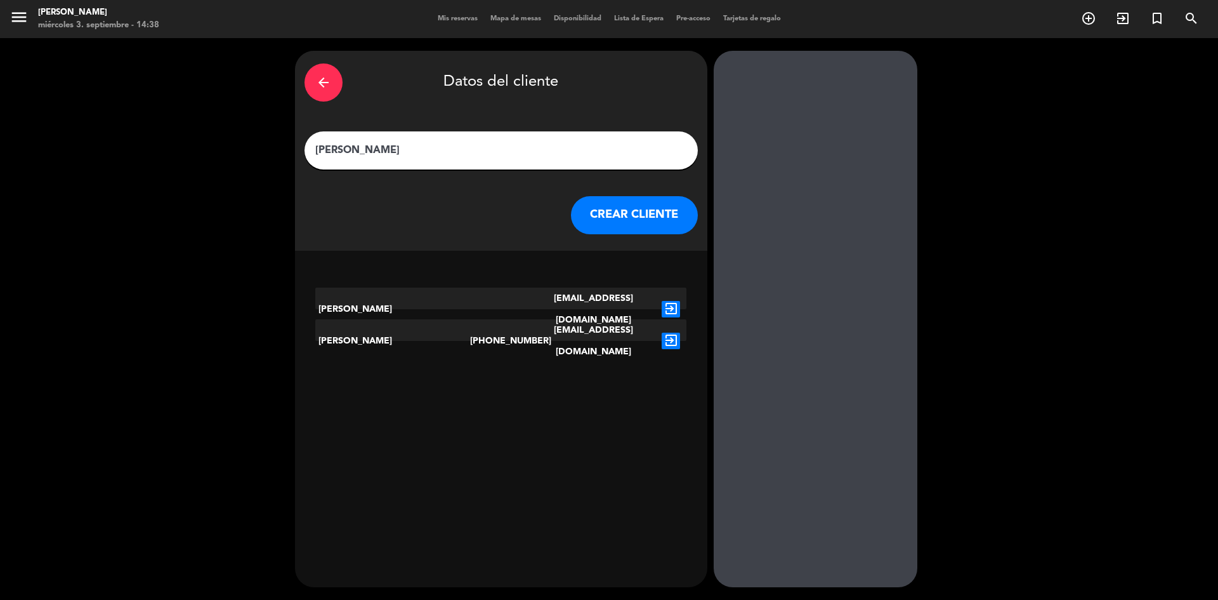
type input "[PERSON_NAME]"
click at [517, 334] on div "[PHONE_NUMBER]" at bounding box center [501, 340] width 62 height 43
click at [672, 333] on icon "exit_to_app" at bounding box center [671, 341] width 18 height 16
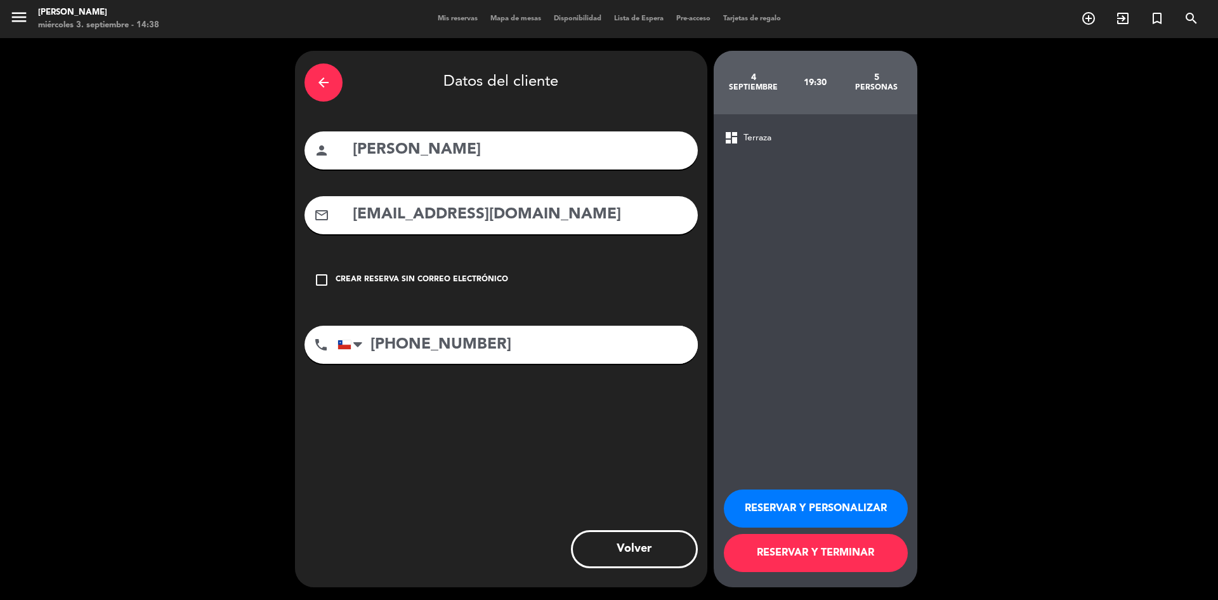
click at [815, 510] on button "RESERVAR Y PERSONALIZAR" at bounding box center [816, 508] width 184 height 38
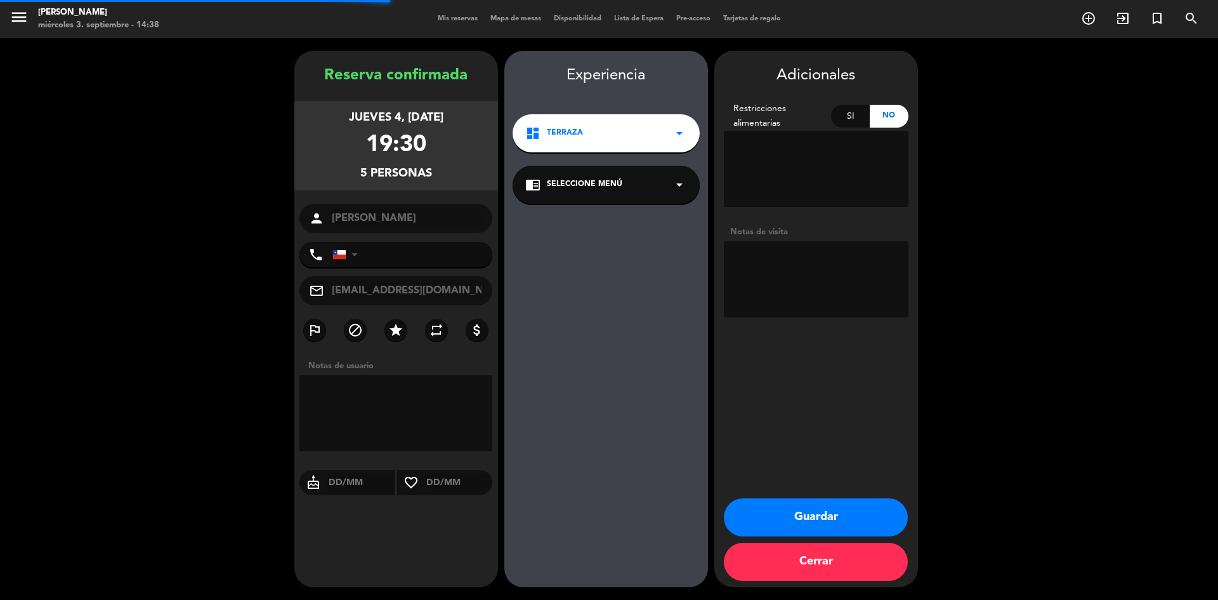
type input "[PHONE_NUMBER]"
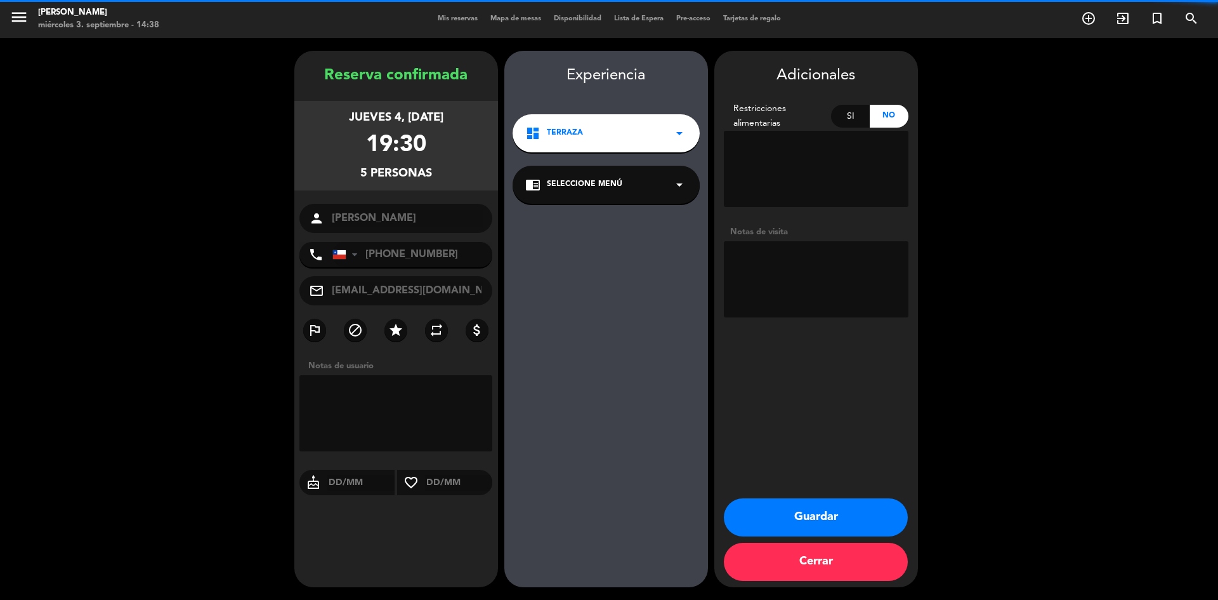
click at [784, 271] on textarea at bounding box center [816, 279] width 185 height 76
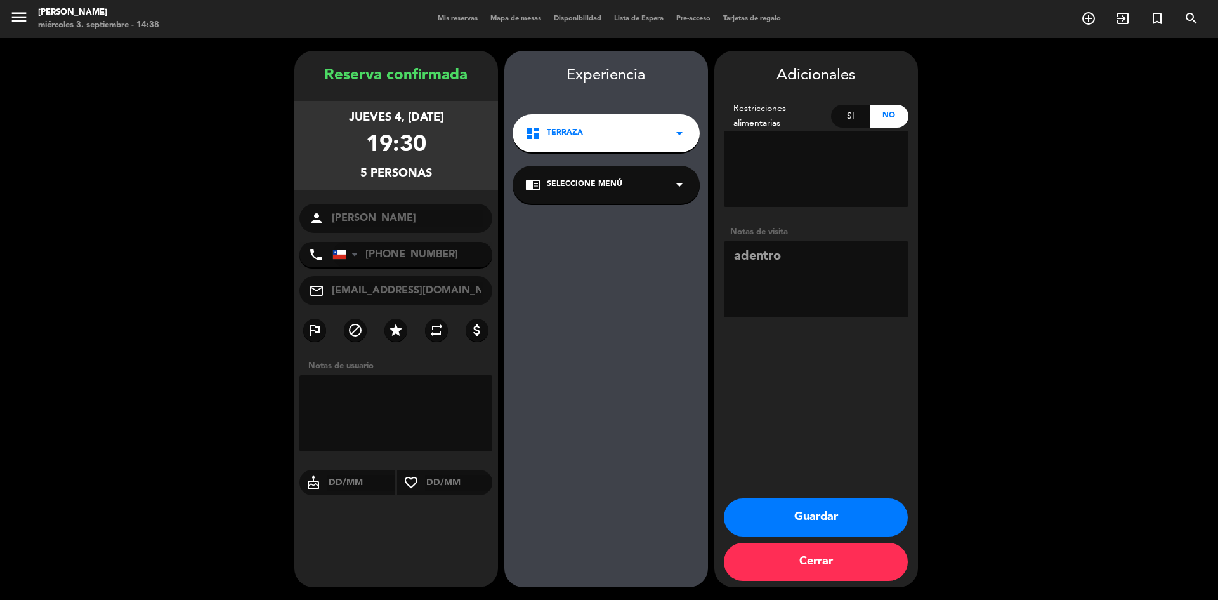
type textarea "adentro"
click at [834, 519] on button "Guardar" at bounding box center [816, 517] width 184 height 38
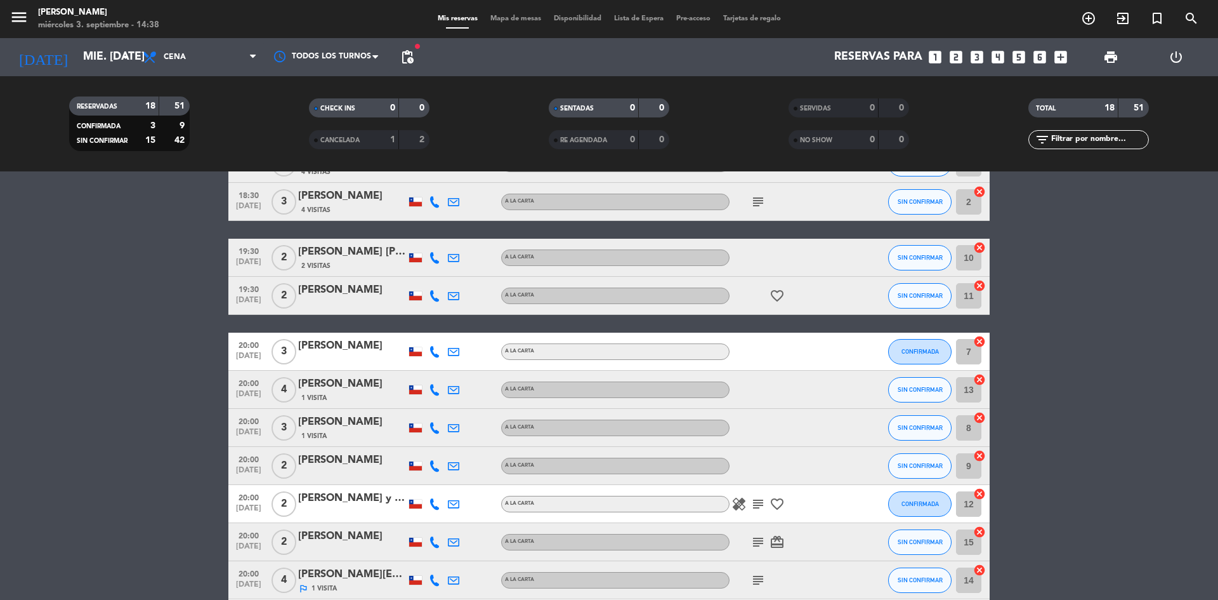
scroll to position [63, 0]
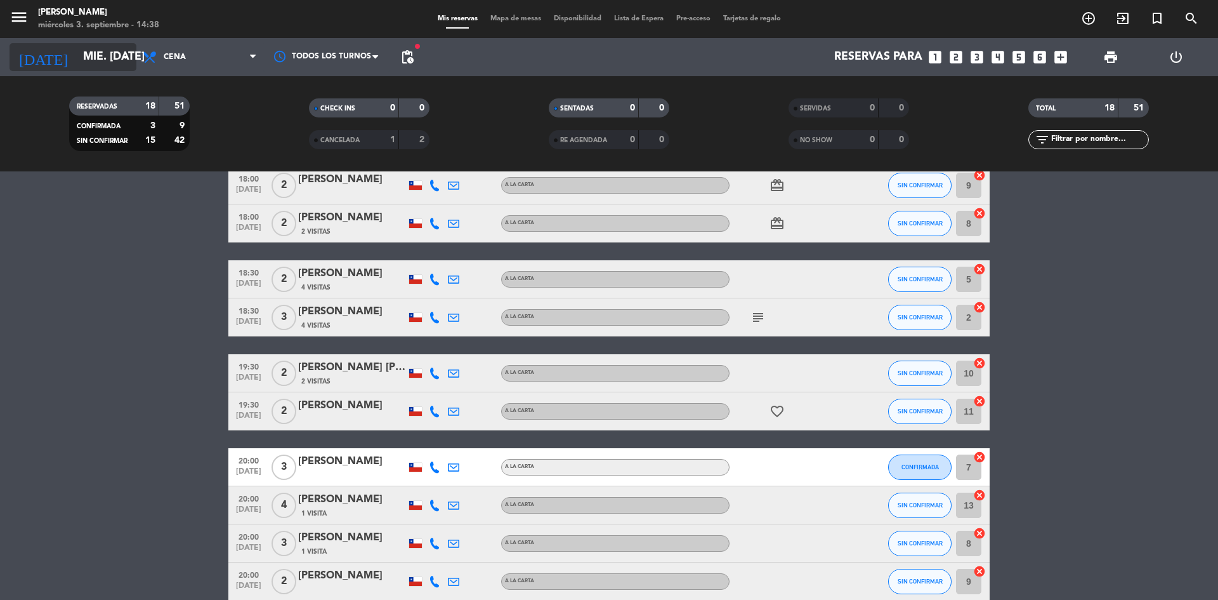
click at [105, 50] on input "mié. [DATE]" at bounding box center [150, 56] width 147 height 25
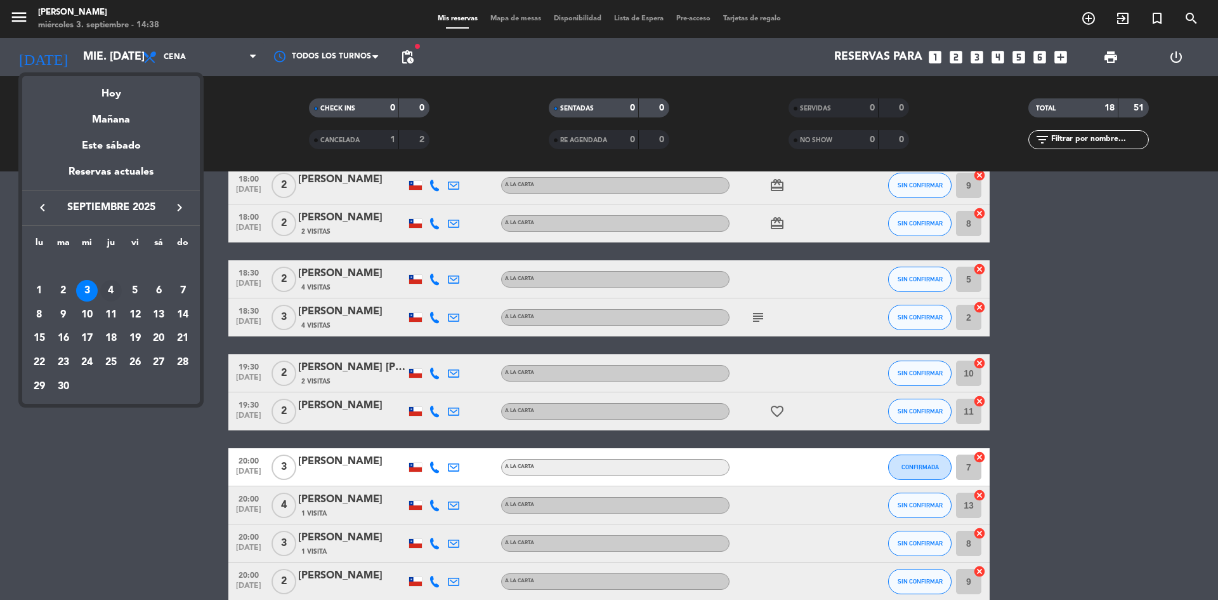
click at [108, 292] on div "4" at bounding box center [111, 291] width 22 height 22
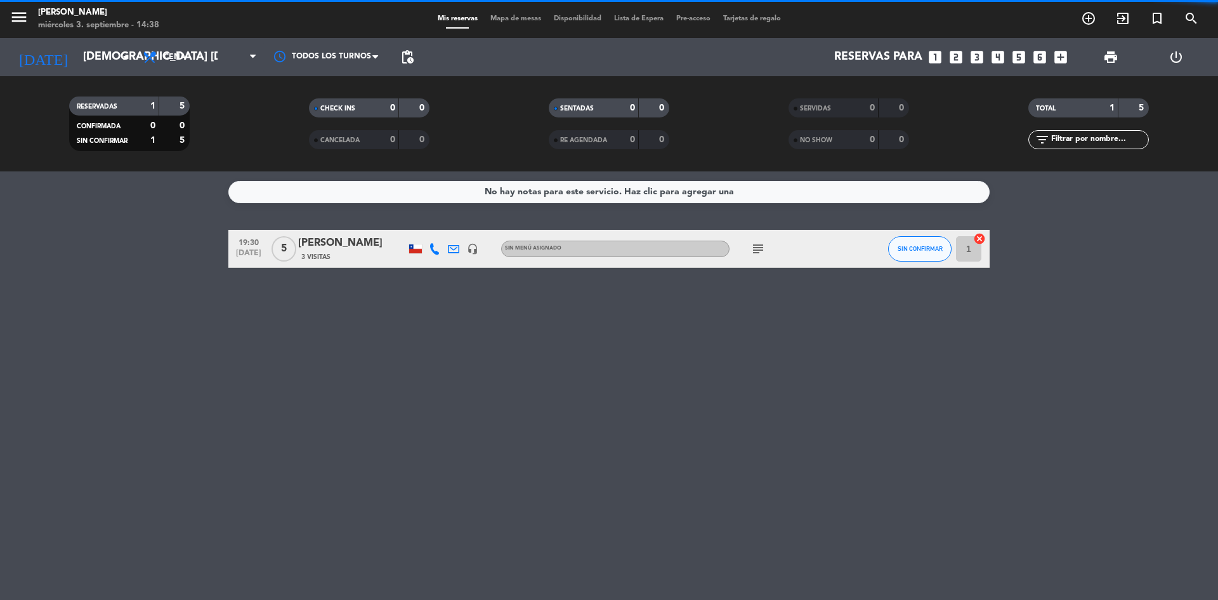
scroll to position [0, 0]
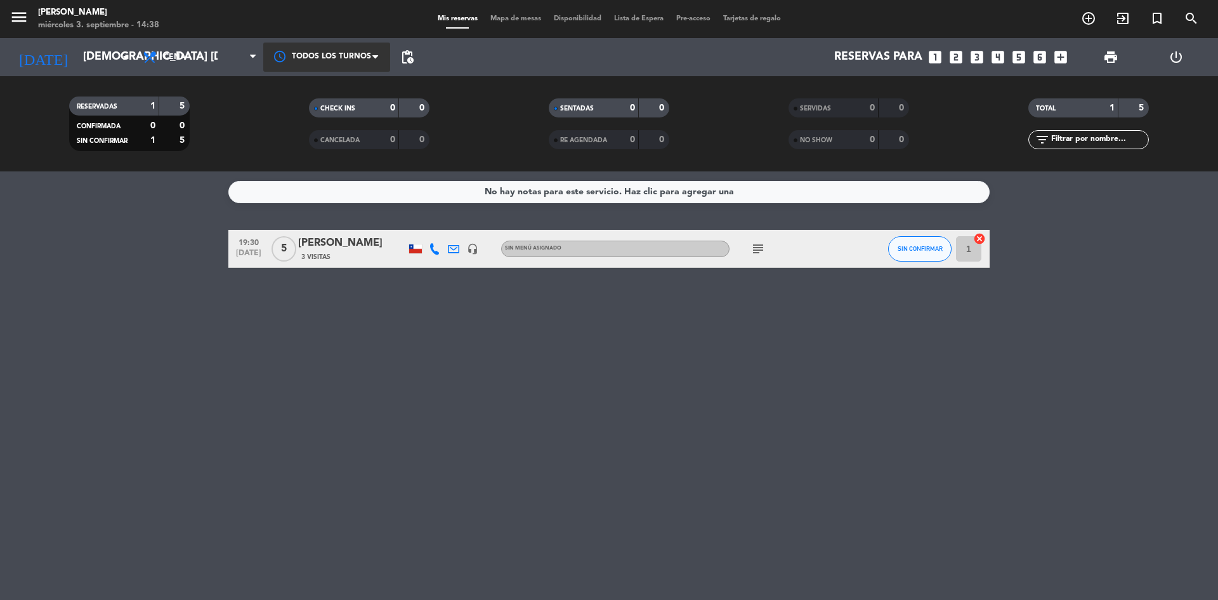
click at [314, 70] on div at bounding box center [326, 57] width 127 height 29
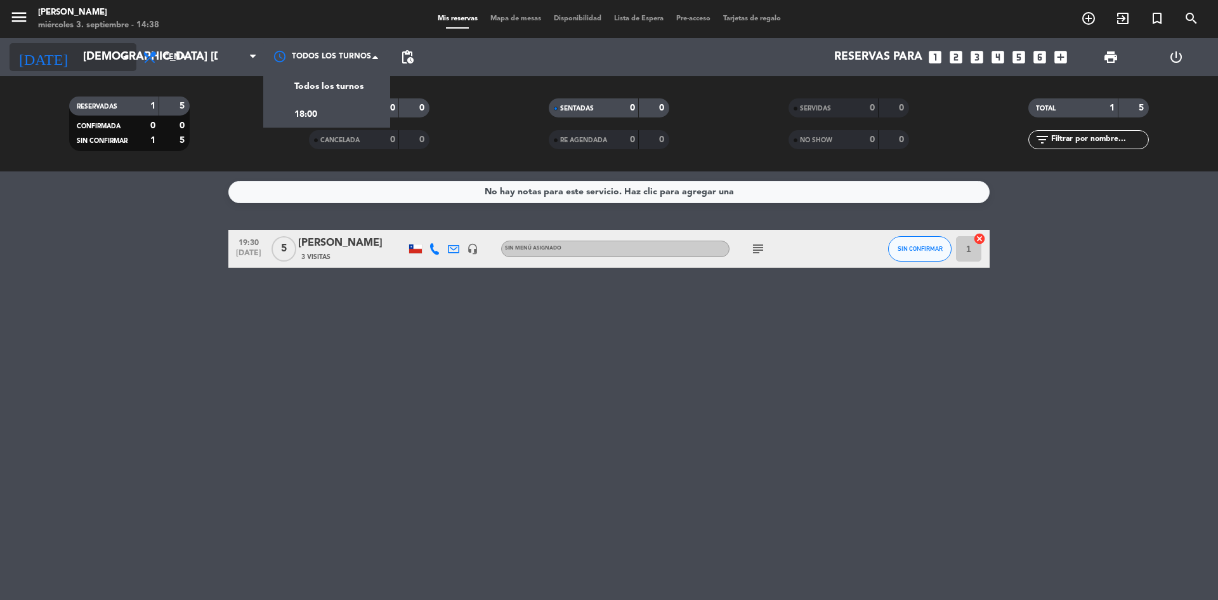
click at [88, 56] on input "[DEMOGRAPHIC_DATA] [DATE]" at bounding box center [150, 56] width 147 height 25
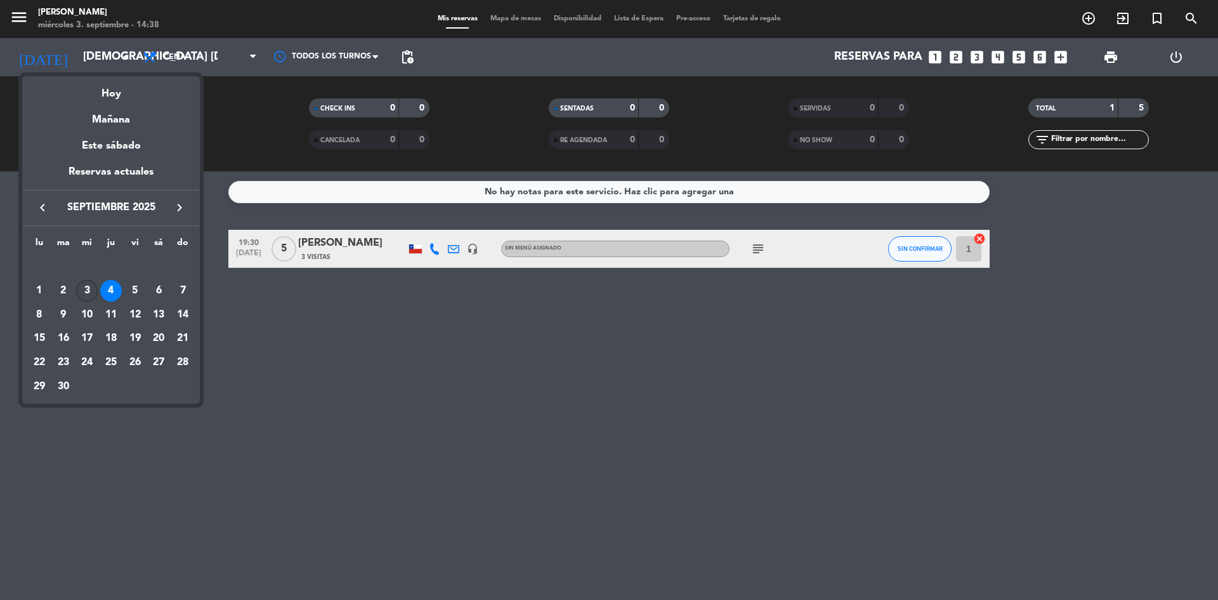
click at [82, 296] on div "3" at bounding box center [87, 291] width 22 height 22
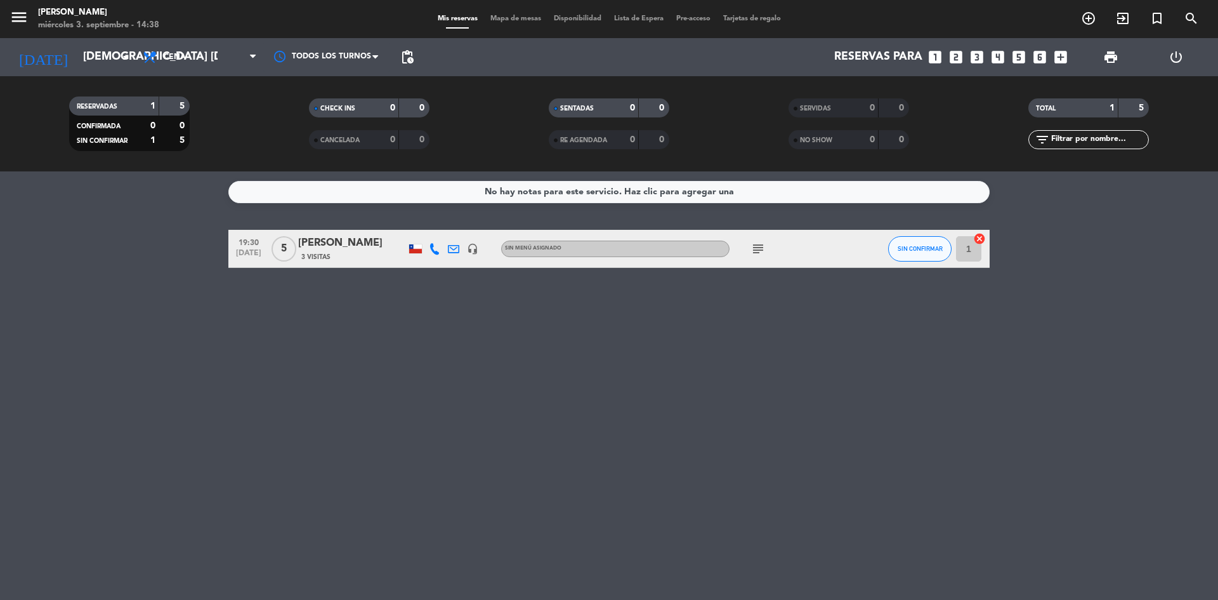
type input "mié. [DATE]"
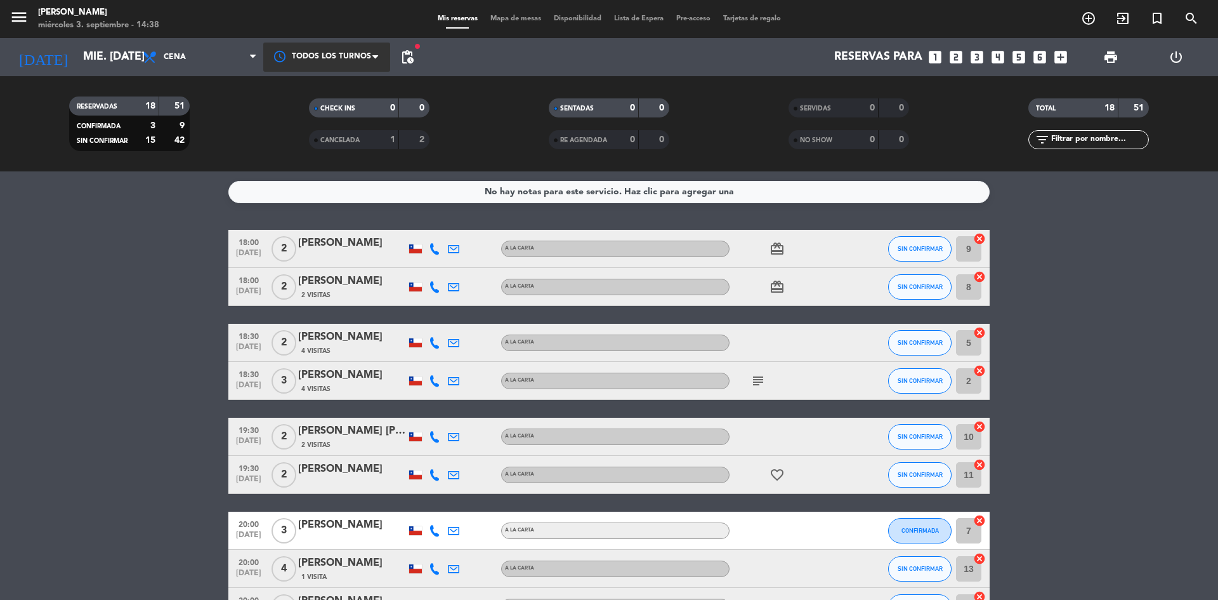
click at [345, 68] on div at bounding box center [326, 57] width 127 height 29
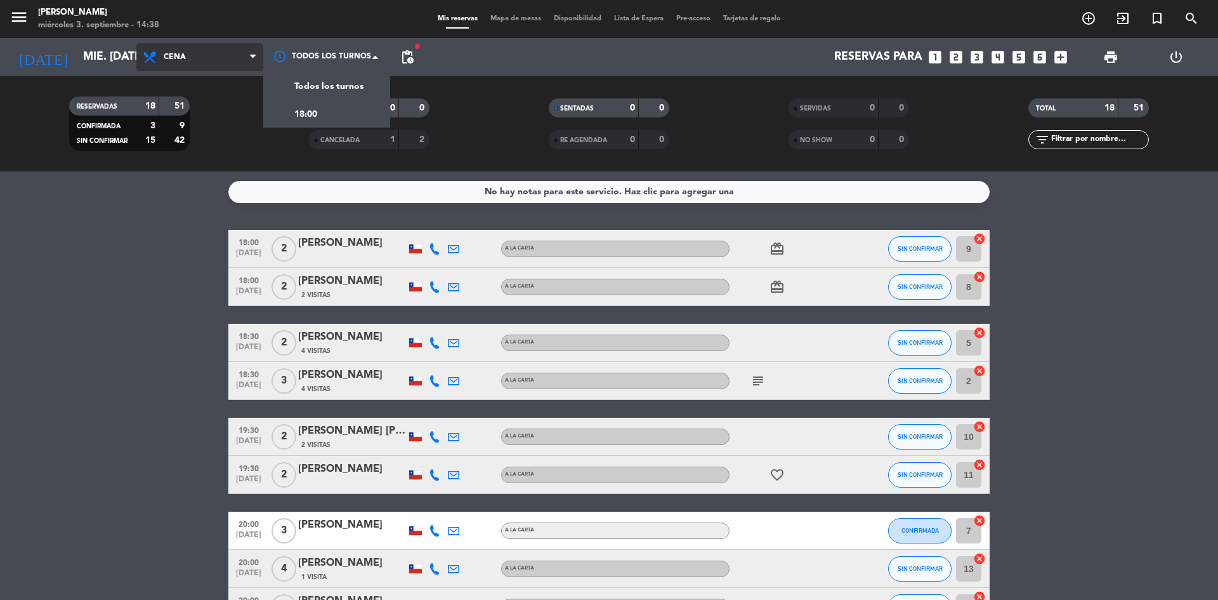
click at [186, 56] on span "Cena" at bounding box center [199, 57] width 127 height 28
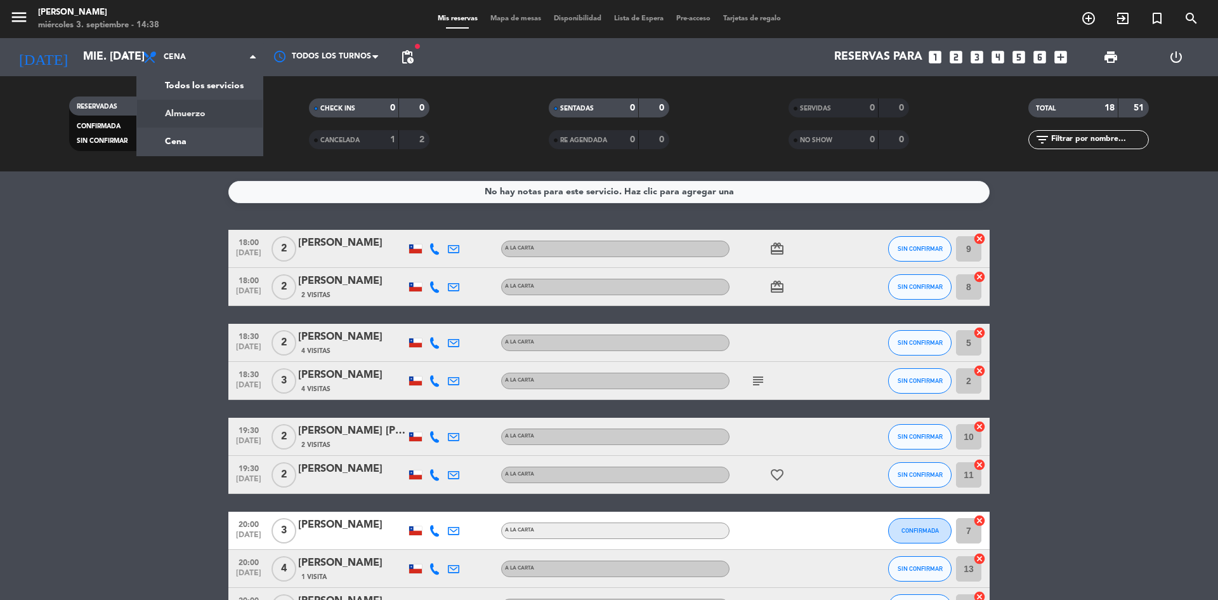
click at [199, 107] on div "menu Sumoku Nikkei miércoles 3. septiembre - 14:38 Mis reservas Mapa de mesas D…" at bounding box center [609, 85] width 1218 height 171
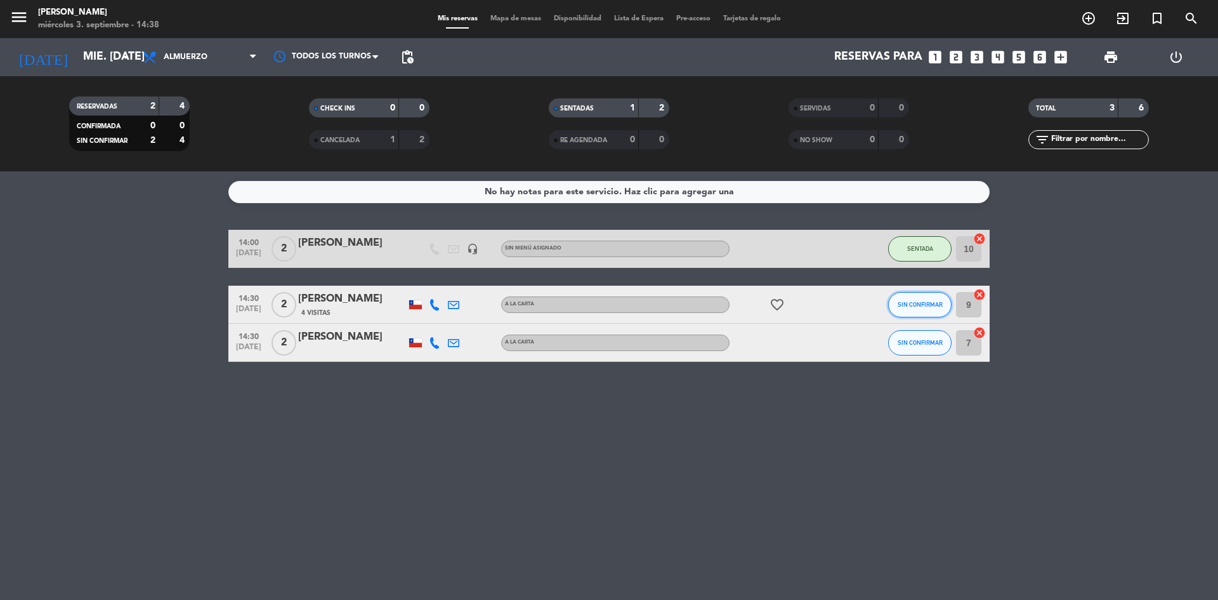
click at [926, 303] on span "SIN CONFIRMAR" at bounding box center [920, 304] width 45 height 7
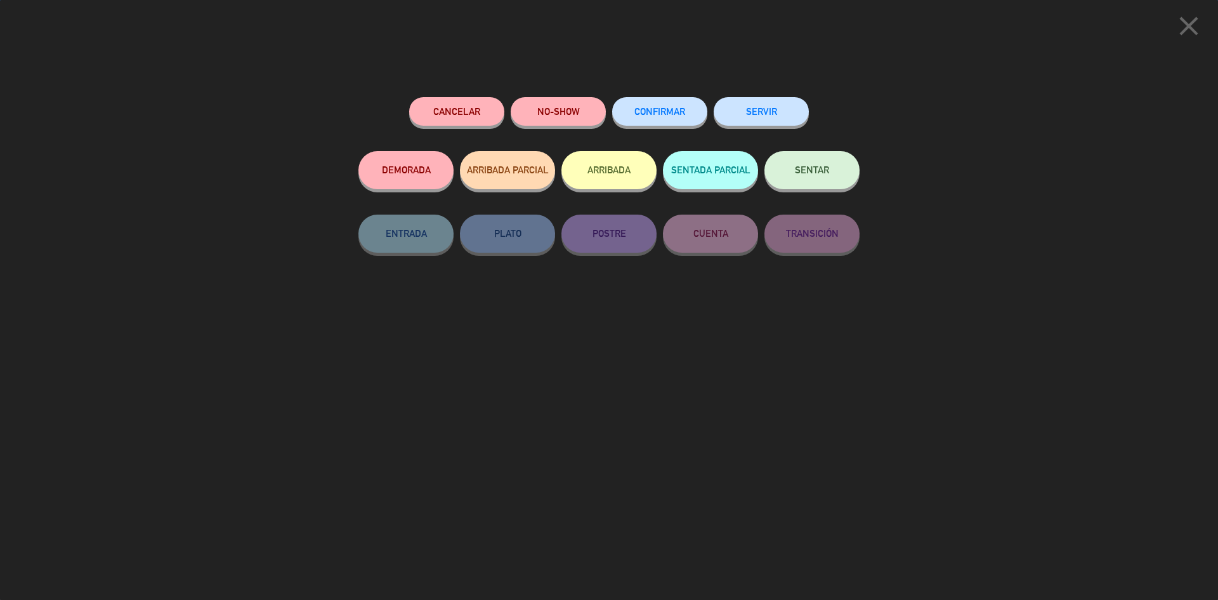
click at [829, 164] on button "SENTAR" at bounding box center [812, 170] width 95 height 38
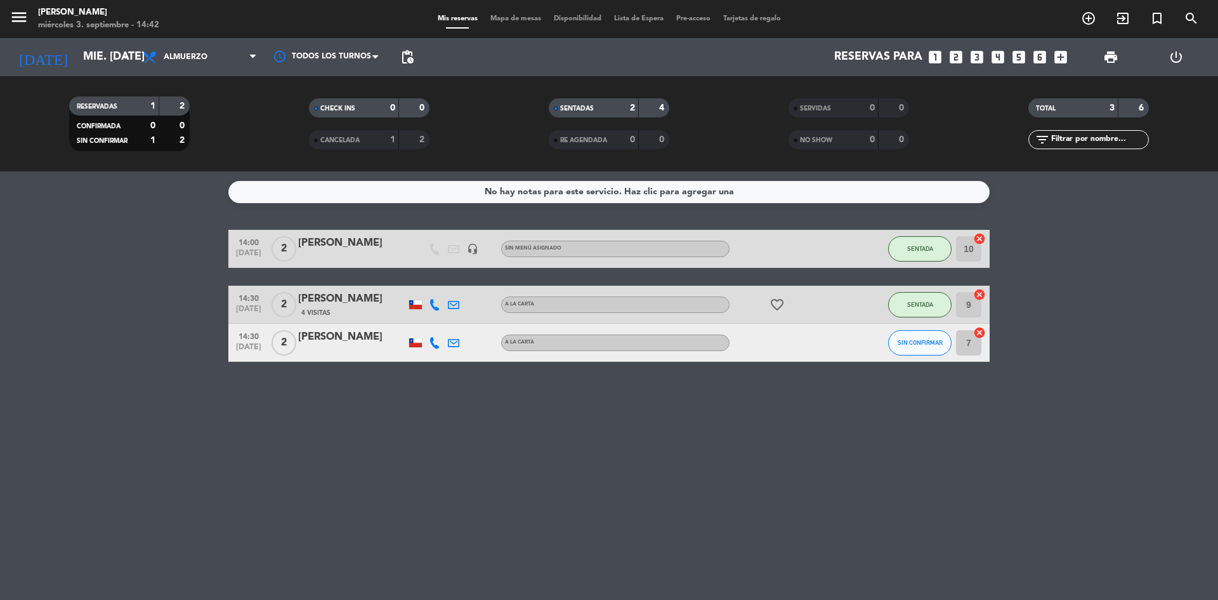
click at [144, 261] on bookings-row "14:00 [DATE] 2 [PERSON_NAME] headset_mic Sin menú asignado SENTADA 10 cancel 14…" at bounding box center [609, 296] width 1218 height 132
click at [139, 280] on bookings-row "14:00 [DATE] 2 [PERSON_NAME] headset_mic Sin menú asignado SENTADA 10 cancel 14…" at bounding box center [609, 296] width 1218 height 132
click at [931, 345] on span "SIN CONFIRMAR" at bounding box center [920, 342] width 45 height 7
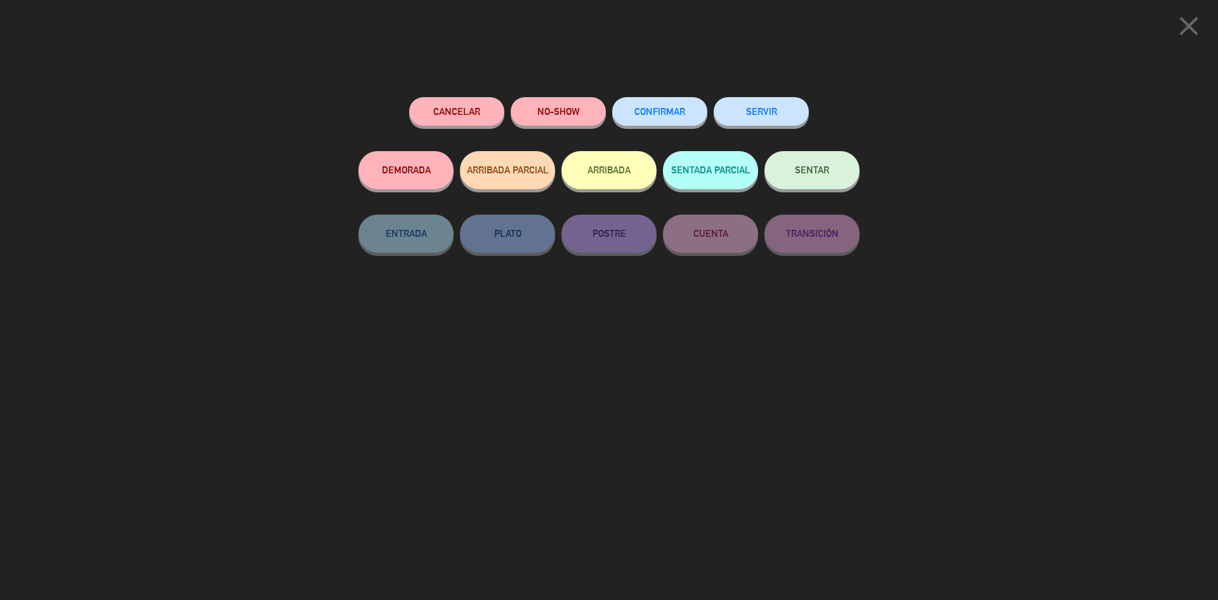
click at [543, 112] on button "NO-SHOW" at bounding box center [558, 111] width 95 height 29
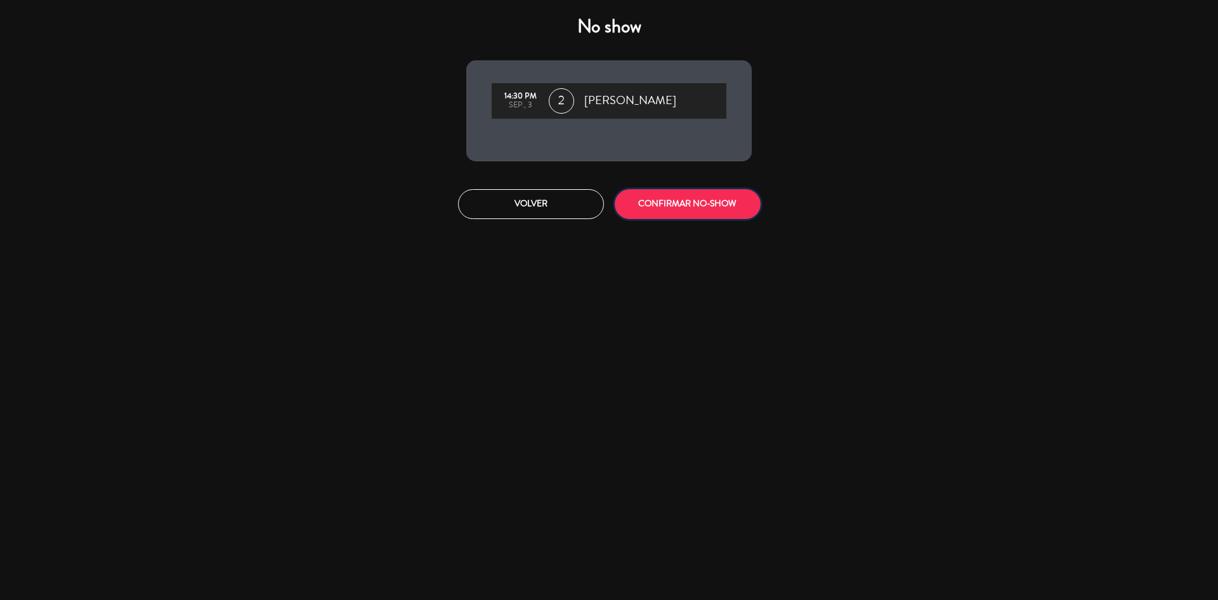
click at [706, 203] on button "CONFIRMAR NO-SHOW" at bounding box center [688, 204] width 146 height 30
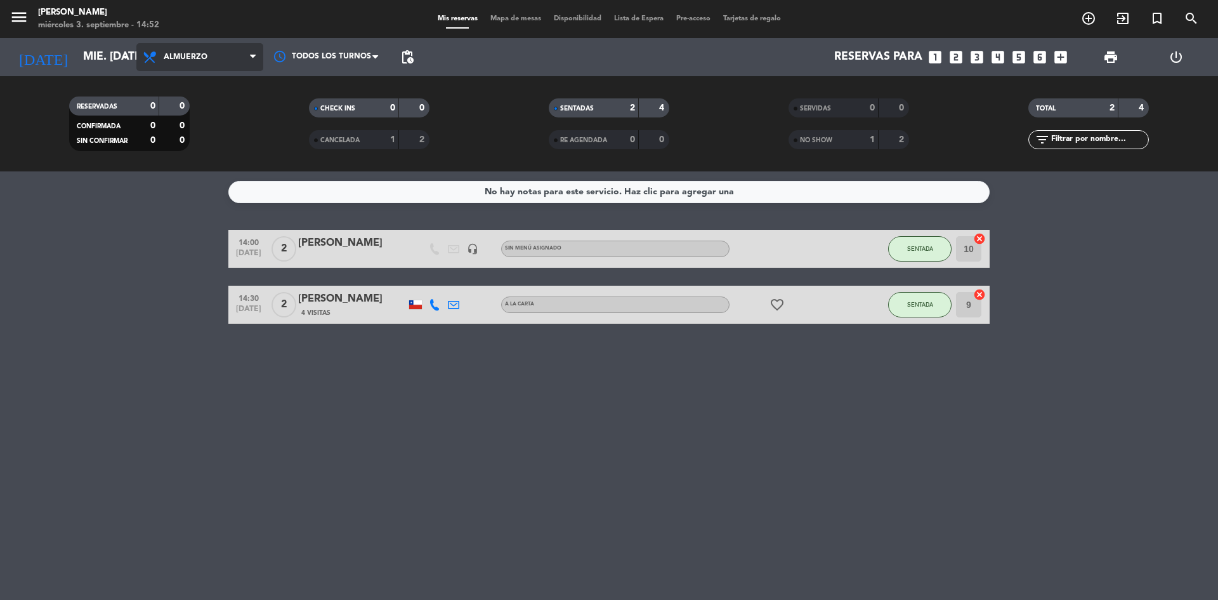
click at [194, 64] on span "Almuerzo" at bounding box center [199, 57] width 127 height 28
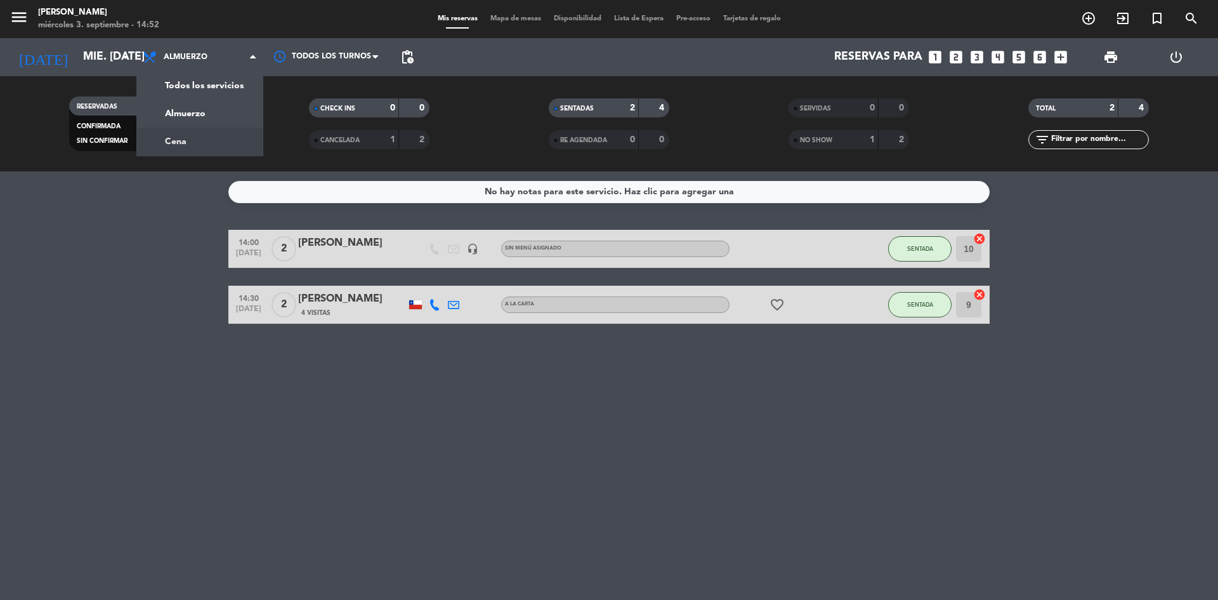
drag, startPoint x: 209, startPoint y: 143, endPoint x: 198, endPoint y: 139, distance: 11.7
click at [202, 141] on div "menu Sumoku Nikkei miércoles 3. septiembre - 14:52 Mis reservas Mapa de mesas D…" at bounding box center [609, 85] width 1218 height 171
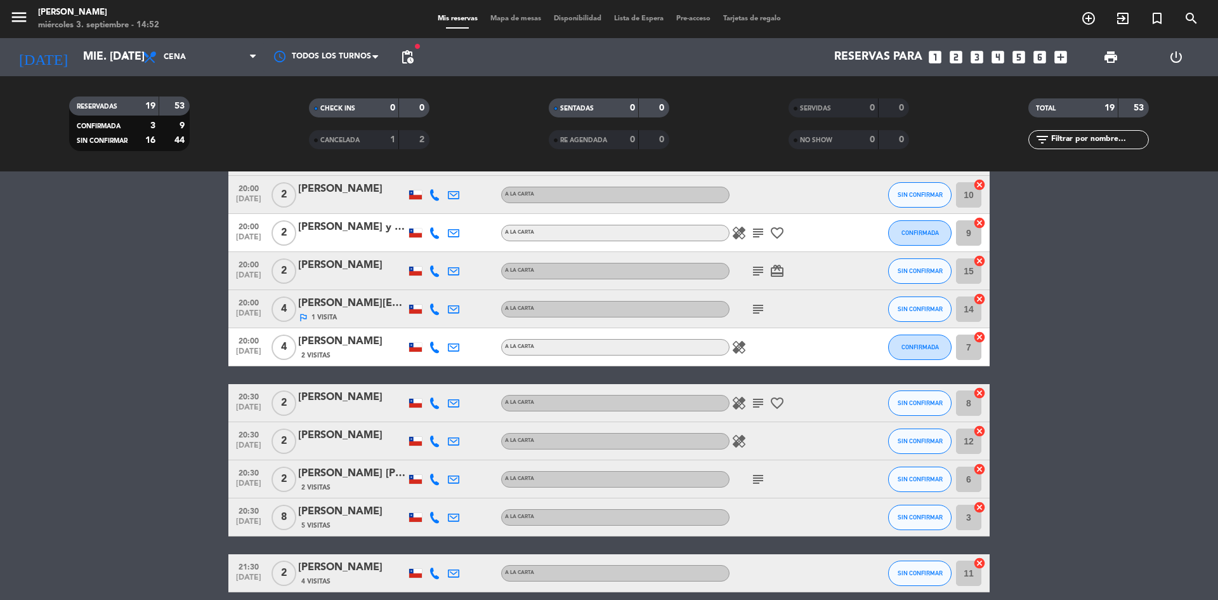
scroll to position [506, 0]
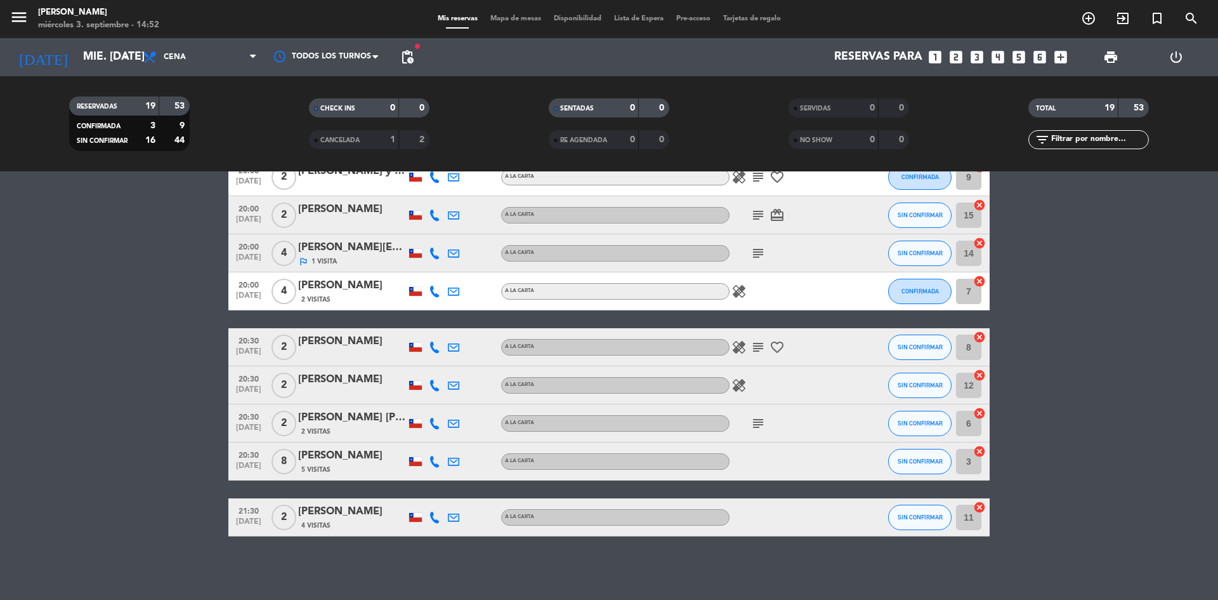
click at [415, 63] on span "pending_actions" at bounding box center [407, 56] width 25 height 25
click at [207, 50] on span "Cena" at bounding box center [199, 57] width 127 height 28
click at [202, 107] on div "menu Sumoku Nikkei miércoles 3. septiembre - 14:53 Mis reservas Mapa de mesas D…" at bounding box center [609, 85] width 1218 height 171
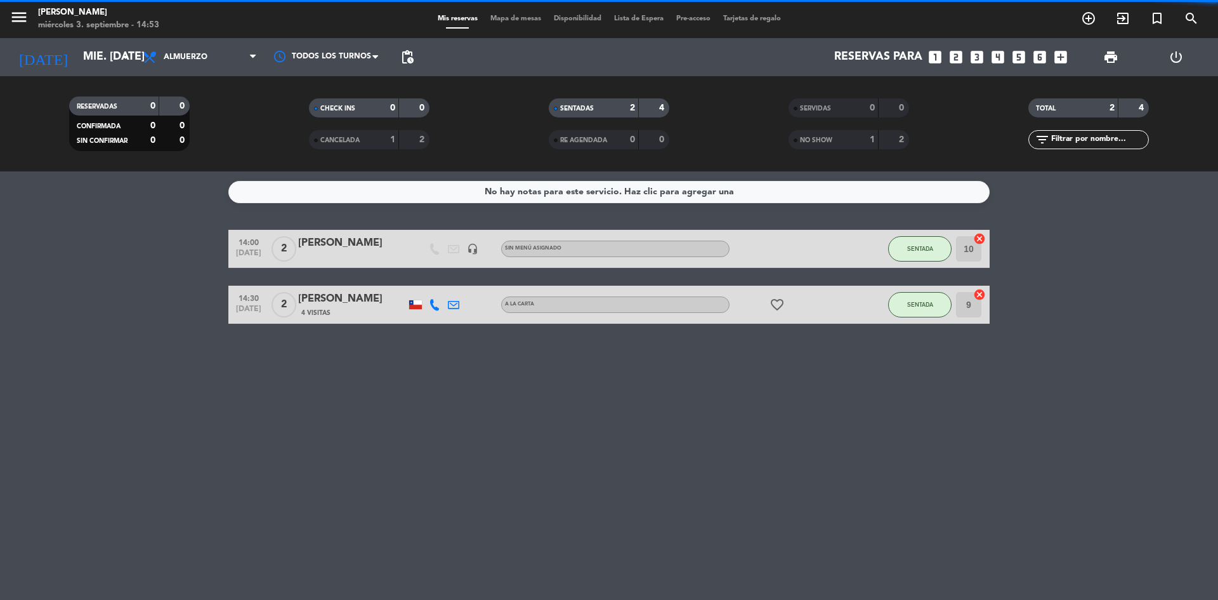
scroll to position [0, 0]
